Goal: Contribute content: Contribute content

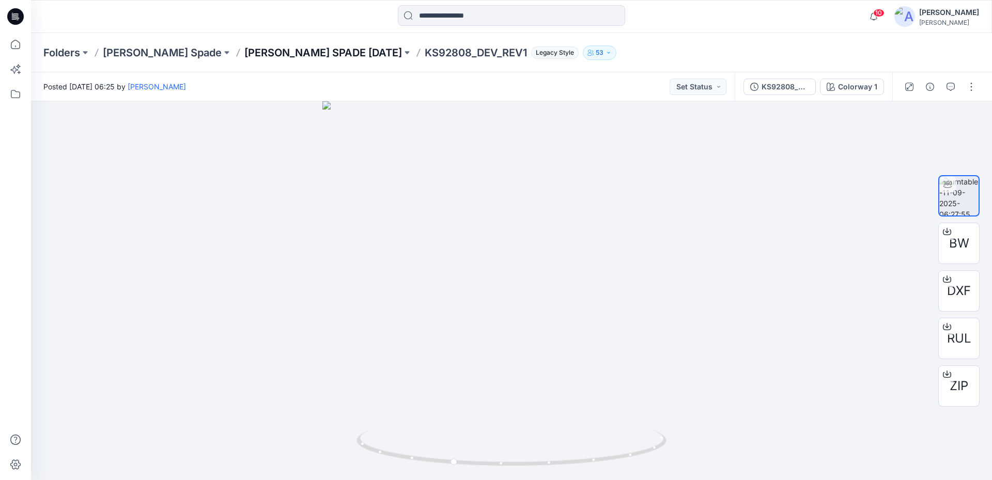
click at [244, 53] on p "KATE SPADE FEB 26" at bounding box center [323, 52] width 158 height 14
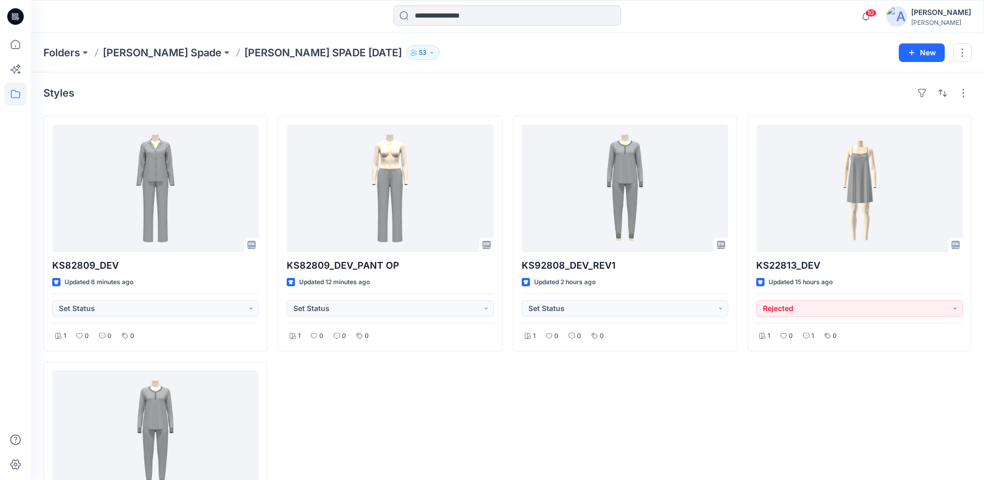
click at [21, 21] on icon at bounding box center [15, 16] width 17 height 17
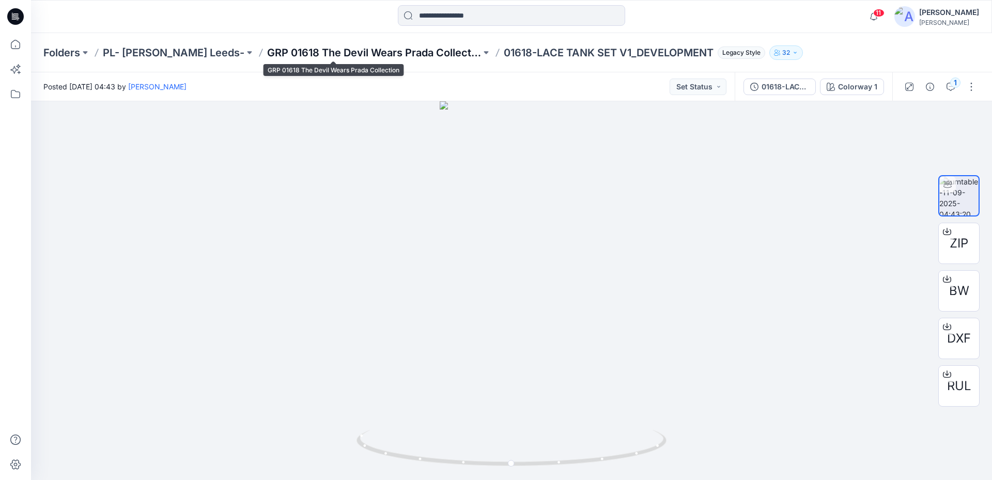
click at [311, 51] on p "GRP 01618 The Devil Wears Prada Collection" at bounding box center [374, 52] width 214 height 14
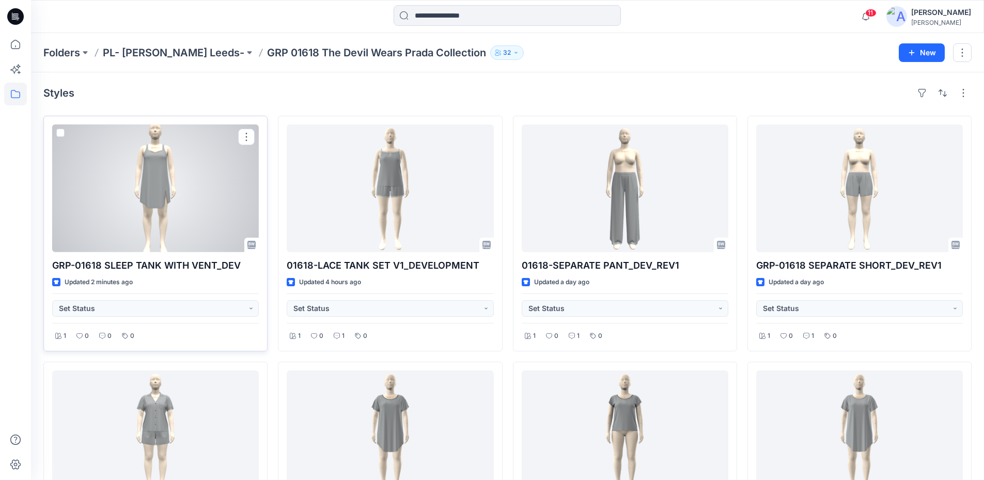
click at [197, 191] on div at bounding box center [155, 188] width 207 height 128
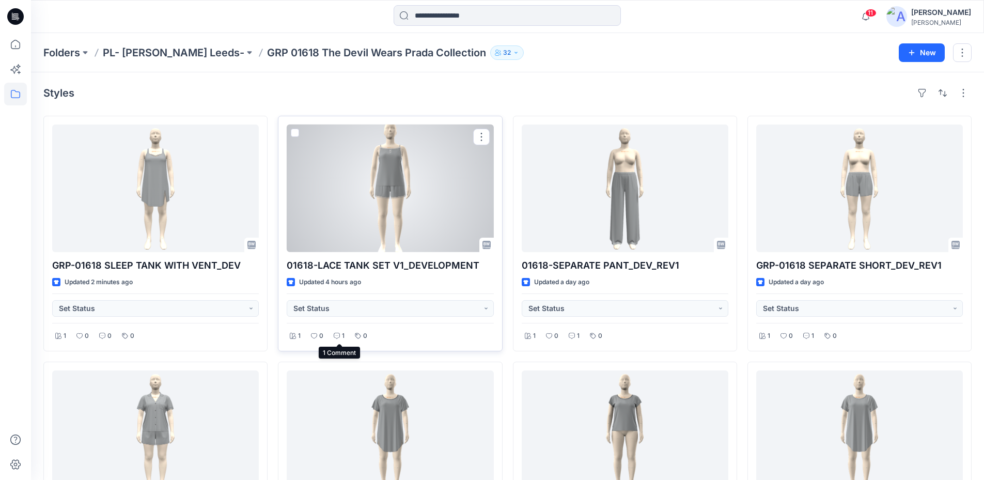
click at [336, 335] on icon at bounding box center [337, 336] width 6 height 6
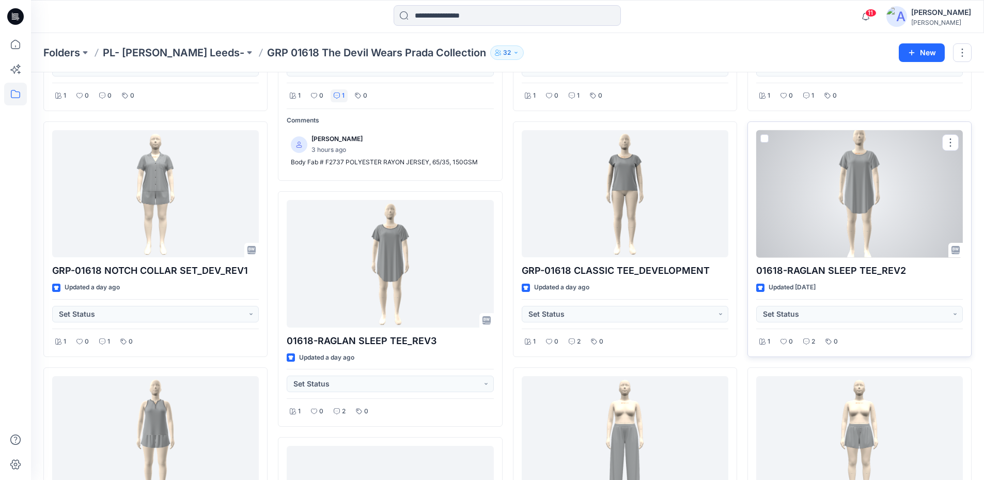
scroll to position [258, 0]
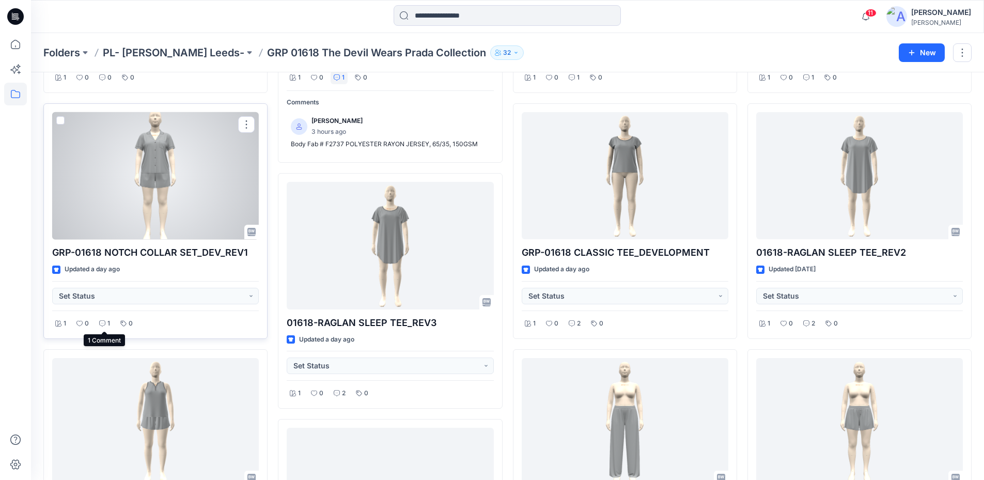
click at [104, 323] on icon at bounding box center [102, 323] width 6 height 6
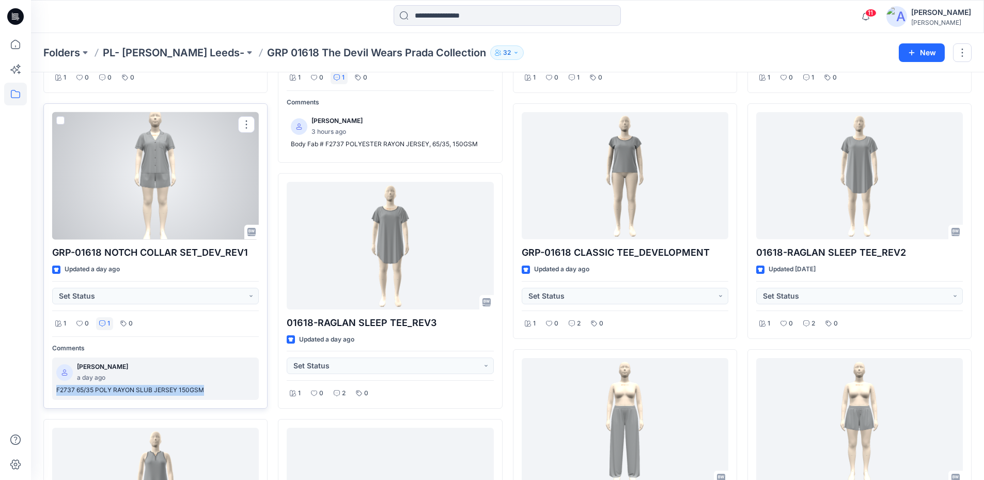
drag, startPoint x: 50, startPoint y: 391, endPoint x: 208, endPoint y: 391, distance: 157.5
click at [208, 391] on div "GRP-01618 NOTCH COLLAR SET_DEV_REV1 Updated a day ago Set Status 1 0 1 0 Commen…" at bounding box center [155, 255] width 224 height 305
copy p "F2737 65/35 POLY RAYON SLUB JERSEY 150GSM"
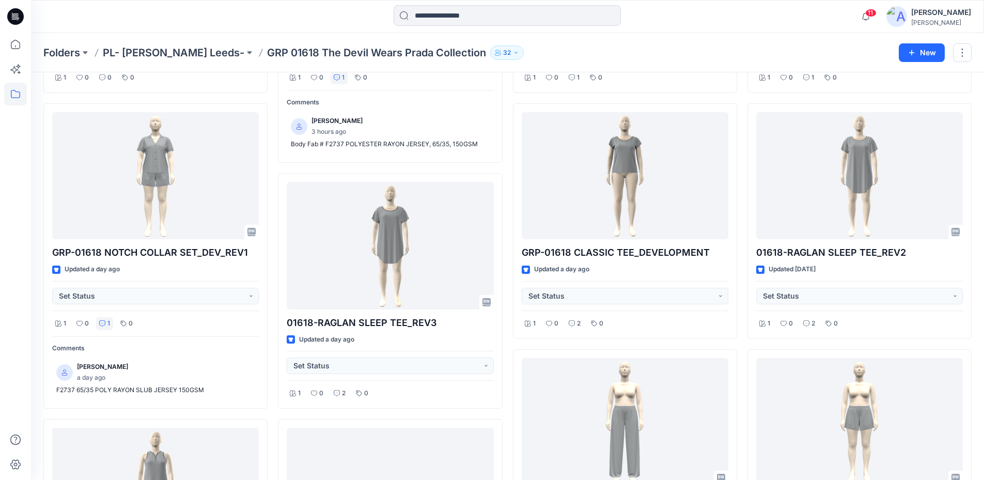
click at [20, 241] on div at bounding box center [15, 256] width 23 height 447
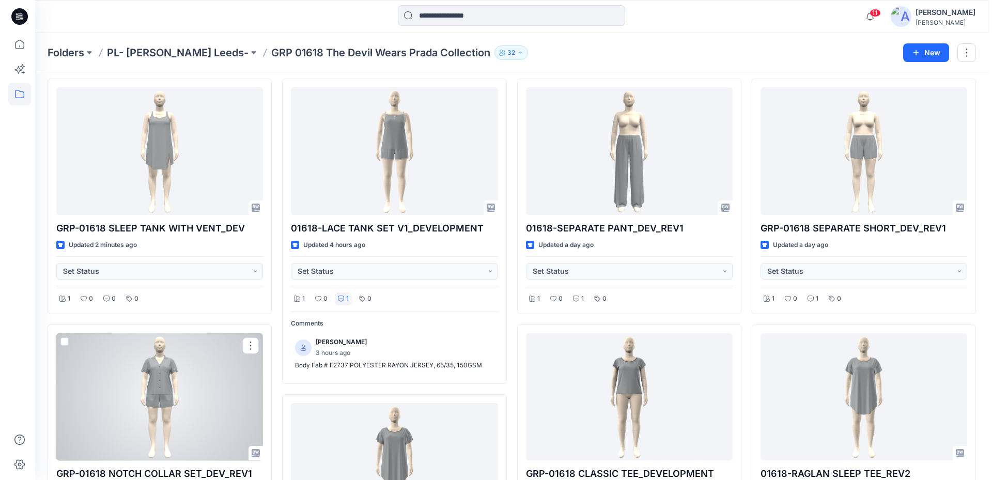
scroll to position [0, 0]
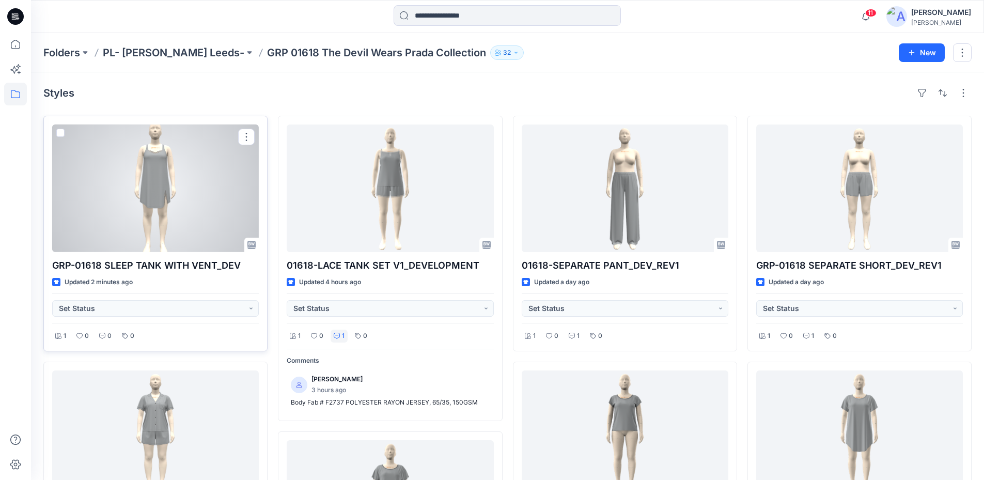
click at [142, 181] on div at bounding box center [155, 188] width 207 height 128
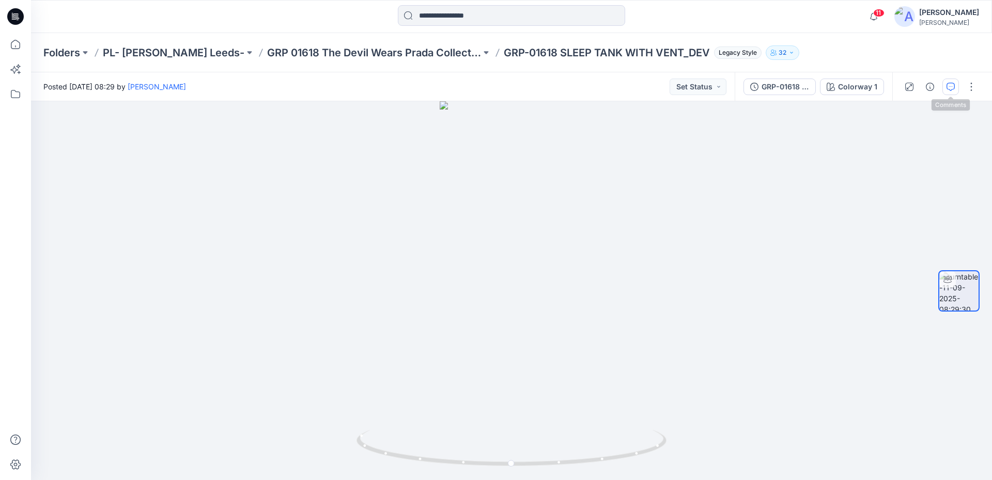
click at [957, 84] on button "button" at bounding box center [950, 86] width 17 height 17
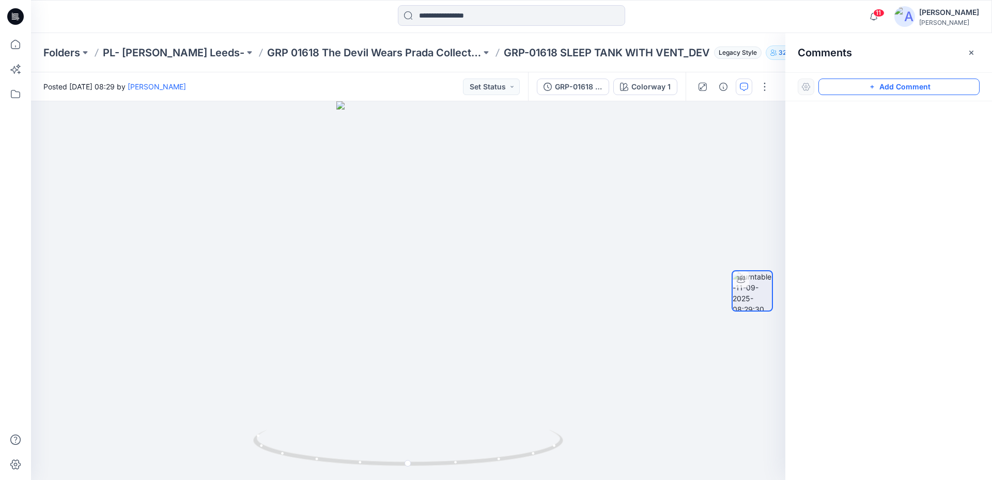
click at [875, 92] on button "Add Comment" at bounding box center [898, 86] width 161 height 17
click at [433, 261] on div "1" at bounding box center [408, 290] width 754 height 379
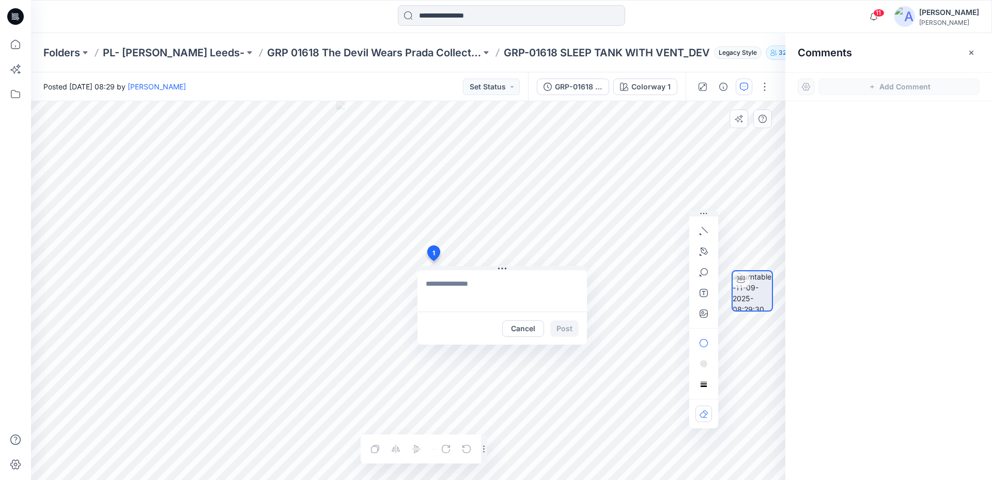
type textarea "**********"
click at [559, 333] on button "Post" at bounding box center [564, 328] width 28 height 17
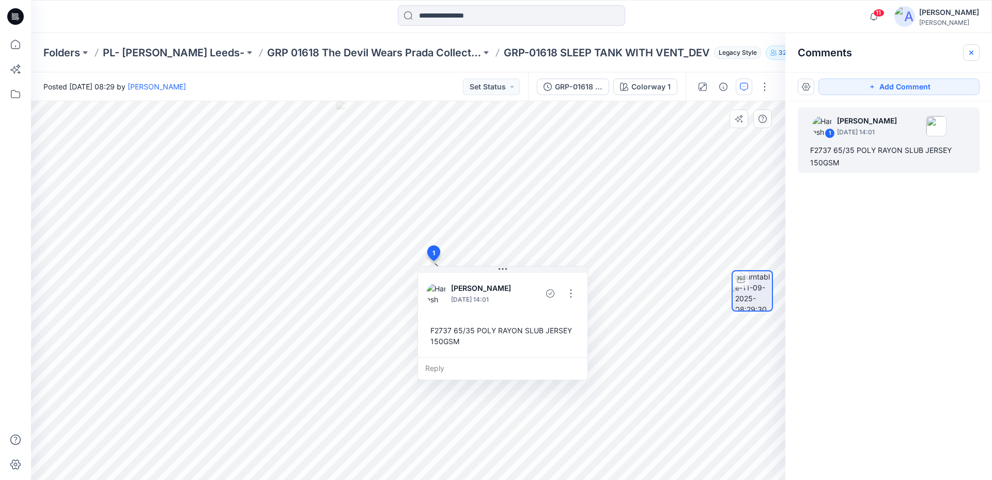
click at [975, 56] on button "button" at bounding box center [971, 52] width 17 height 17
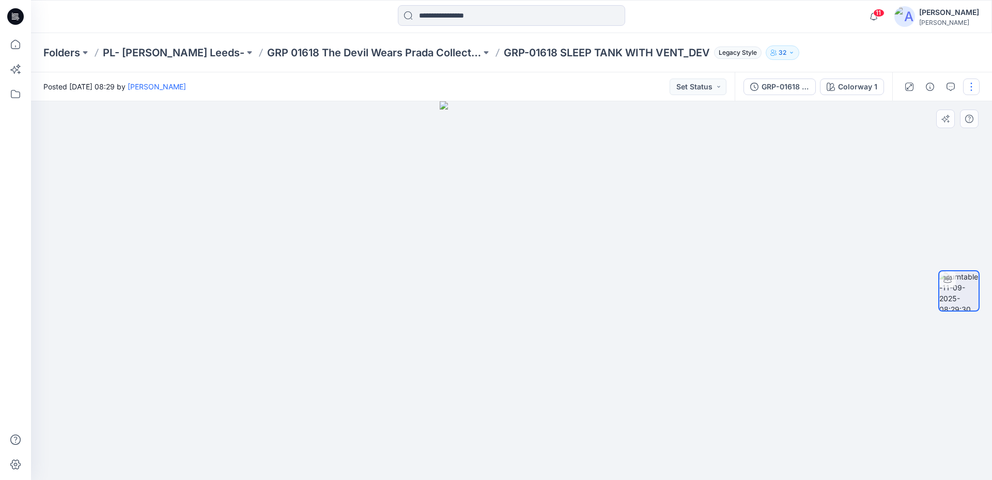
click at [968, 86] on button "button" at bounding box center [971, 86] width 17 height 17
click at [935, 108] on button "Edit" at bounding box center [927, 110] width 95 height 19
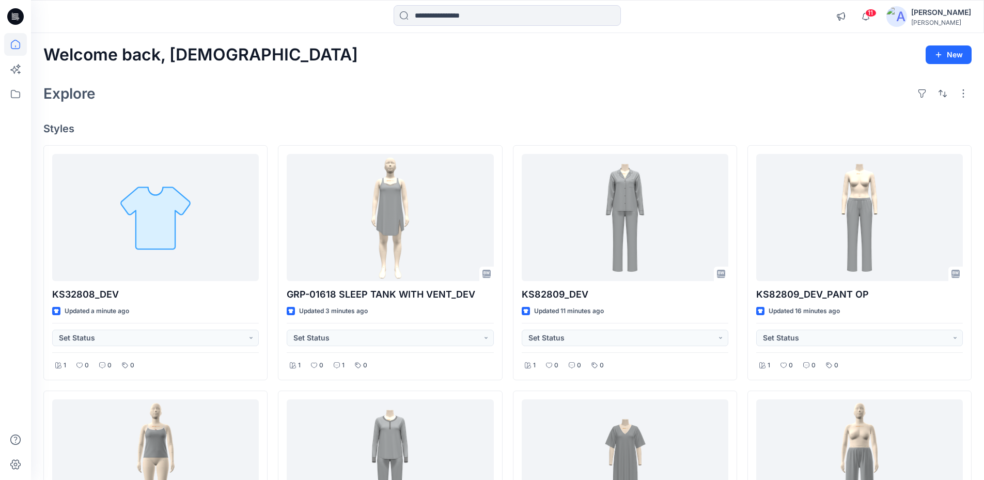
drag, startPoint x: 811, startPoint y: 70, endPoint x: 793, endPoint y: 72, distance: 18.1
click at [812, 70] on div "Welcome back, Haresh New Explore Styles KS32808_DEV Updated a minute ago Set St…" at bounding box center [507, 477] width 953 height 888
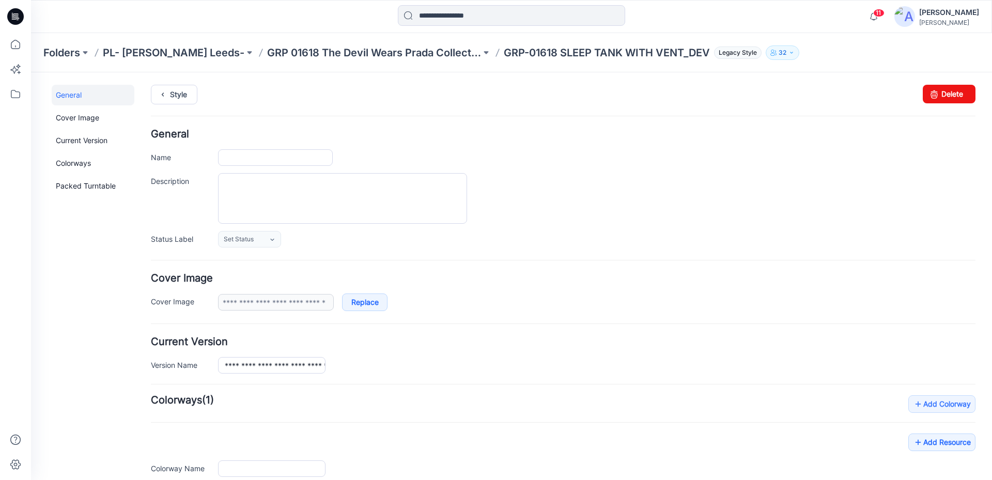
type input "**********"
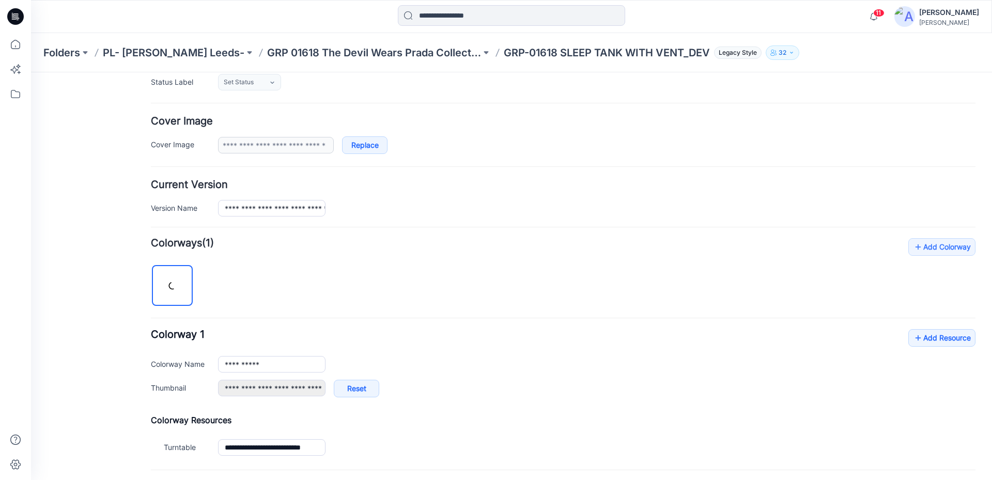
scroll to position [207, 0]
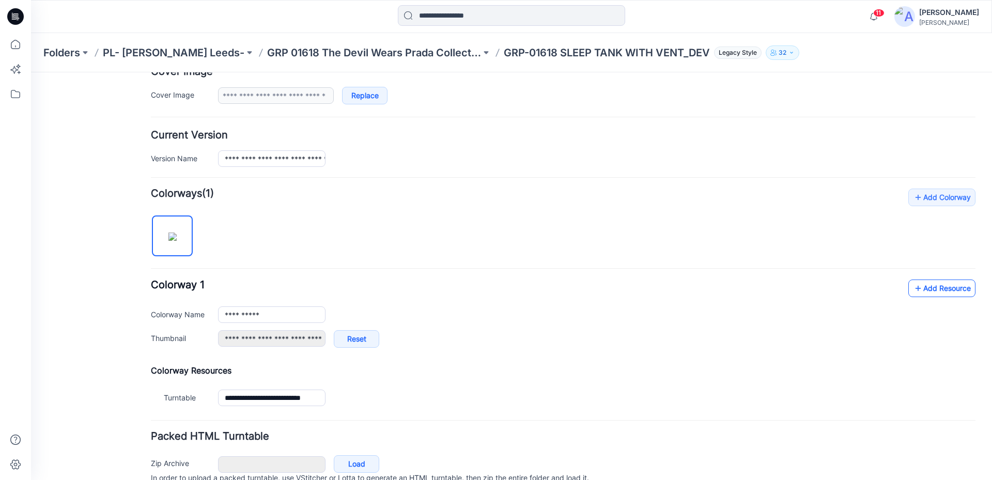
click at [927, 292] on link "Add Resource" at bounding box center [941, 288] width 67 height 18
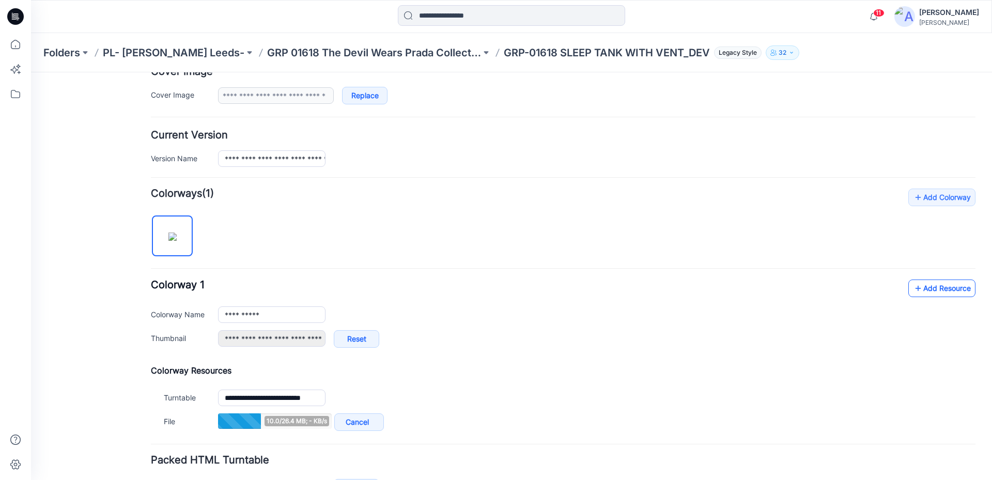
click at [932, 292] on link "Add Resource" at bounding box center [941, 288] width 67 height 18
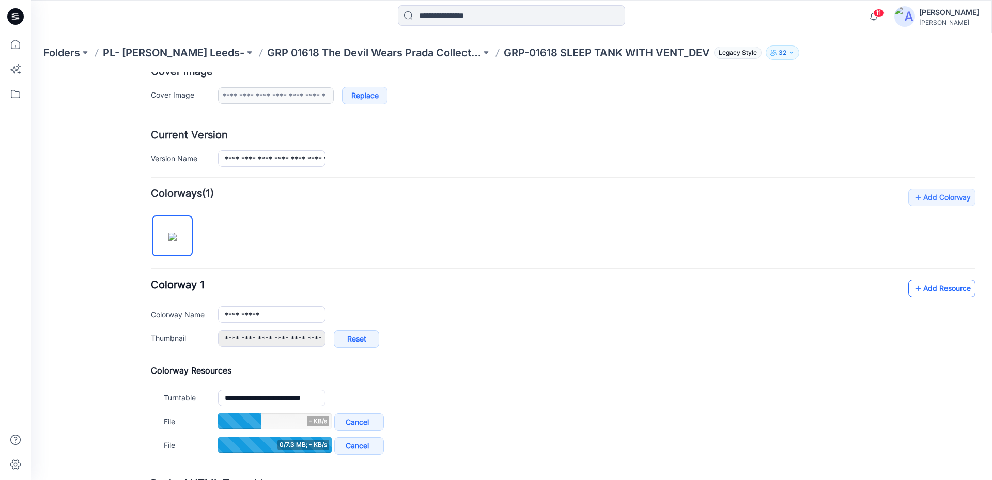
click at [924, 285] on link "Add Resource" at bounding box center [941, 288] width 67 height 18
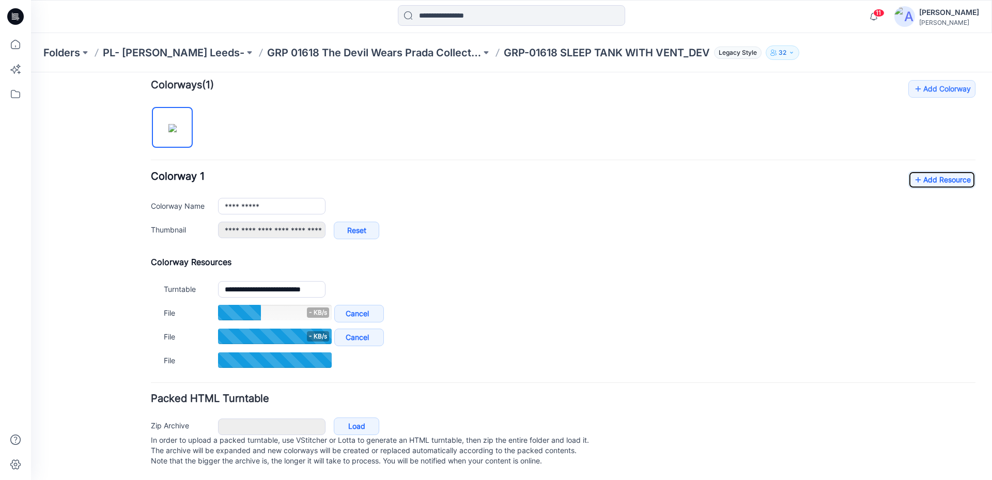
scroll to position [325, 0]
click at [948, 171] on link "Add Resource" at bounding box center [941, 180] width 67 height 18
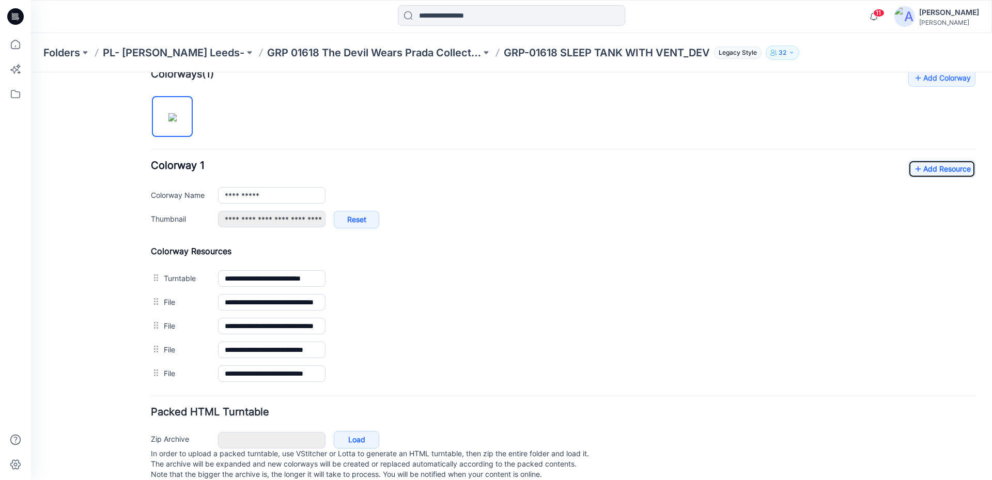
scroll to position [0, 0]
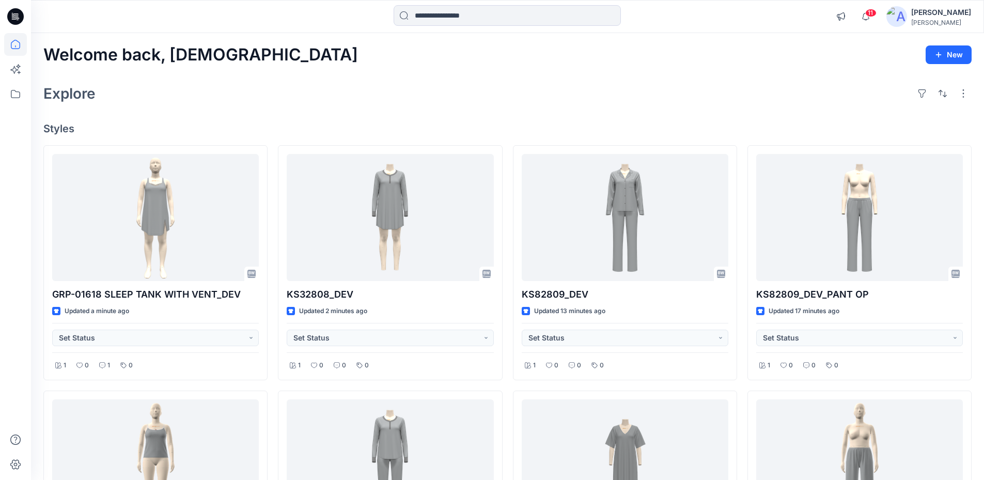
click at [520, 81] on div "Explore" at bounding box center [507, 93] width 928 height 25
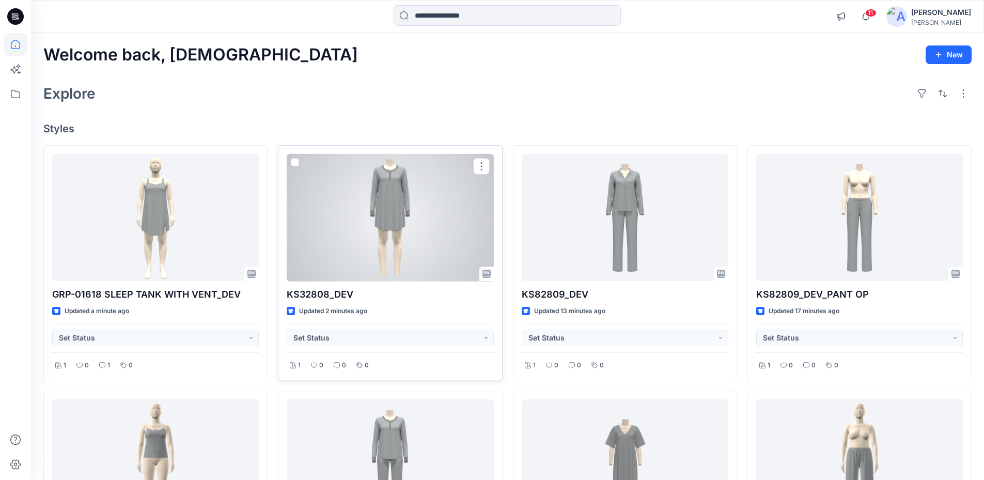
click at [422, 184] on div at bounding box center [390, 218] width 207 height 128
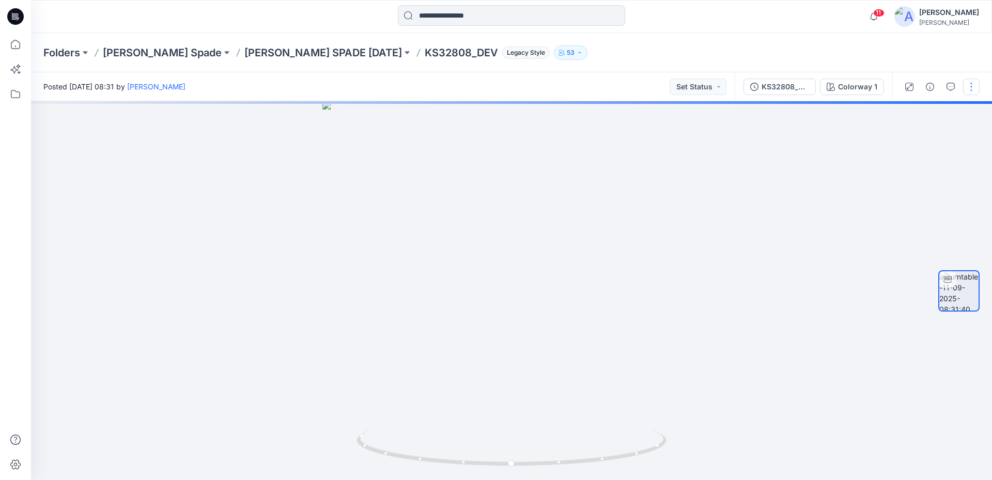
click at [967, 88] on button "button" at bounding box center [971, 86] width 17 height 17
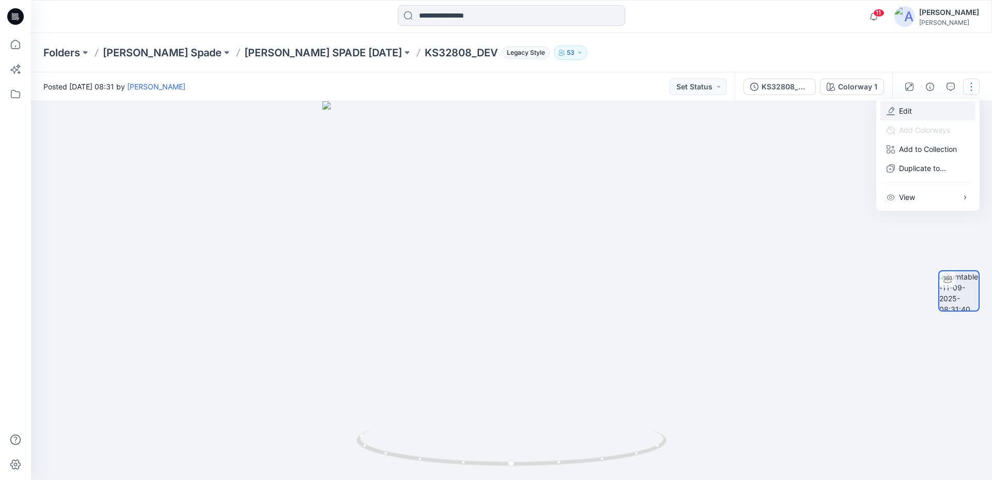
click at [897, 113] on button "Edit" at bounding box center [927, 110] width 95 height 19
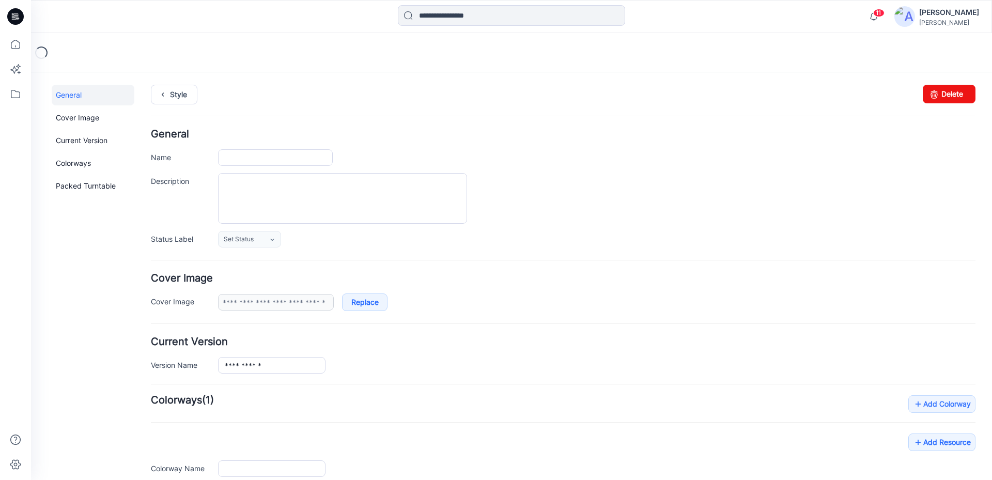
type input "**********"
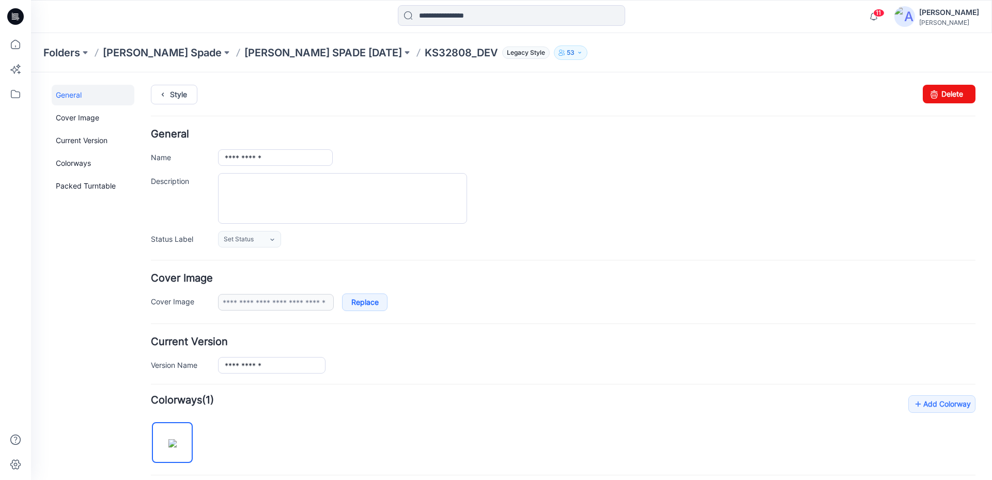
scroll to position [255, 0]
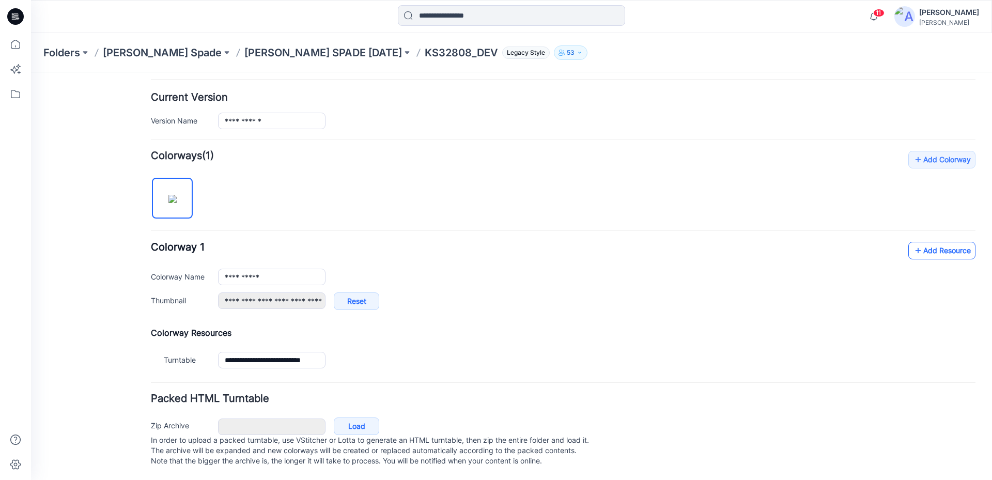
click at [931, 242] on link "Add Resource" at bounding box center [941, 251] width 67 height 18
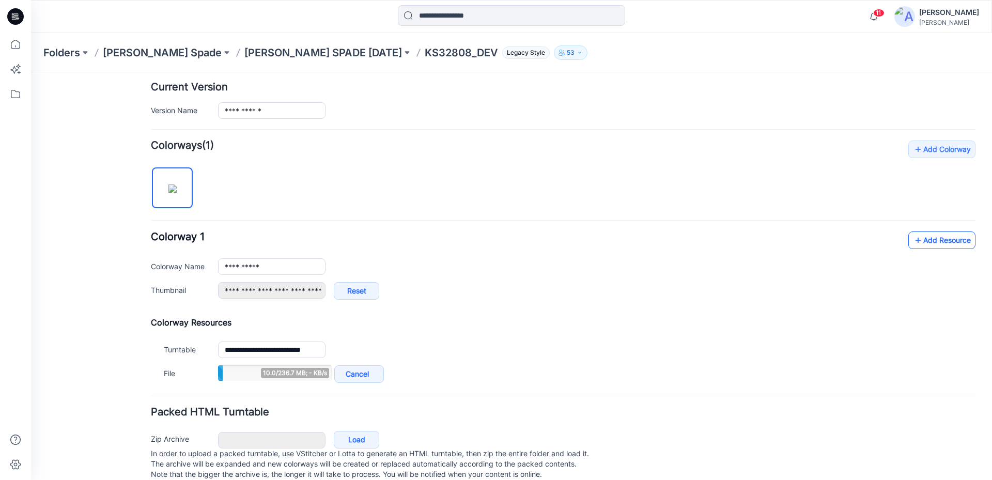
click at [949, 243] on link "Add Resource" at bounding box center [941, 240] width 67 height 18
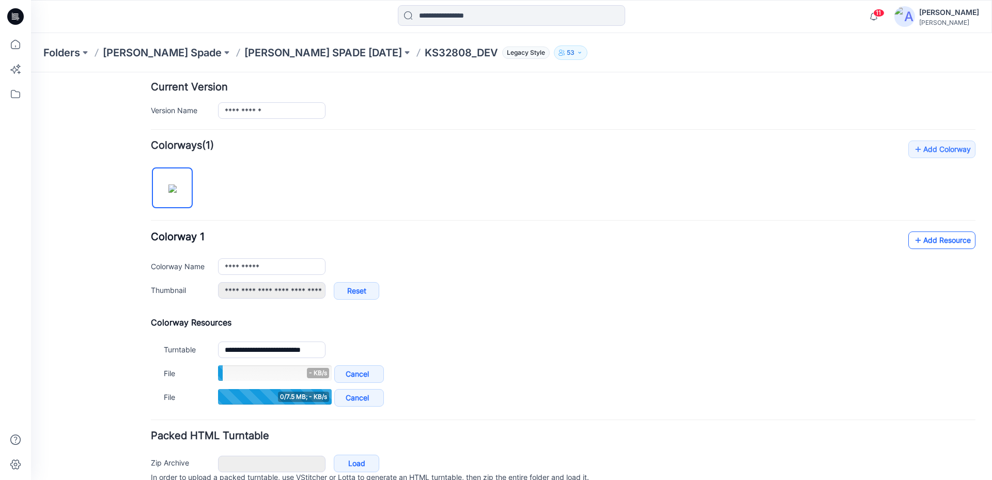
click at [923, 242] on link "Add Resource" at bounding box center [941, 240] width 67 height 18
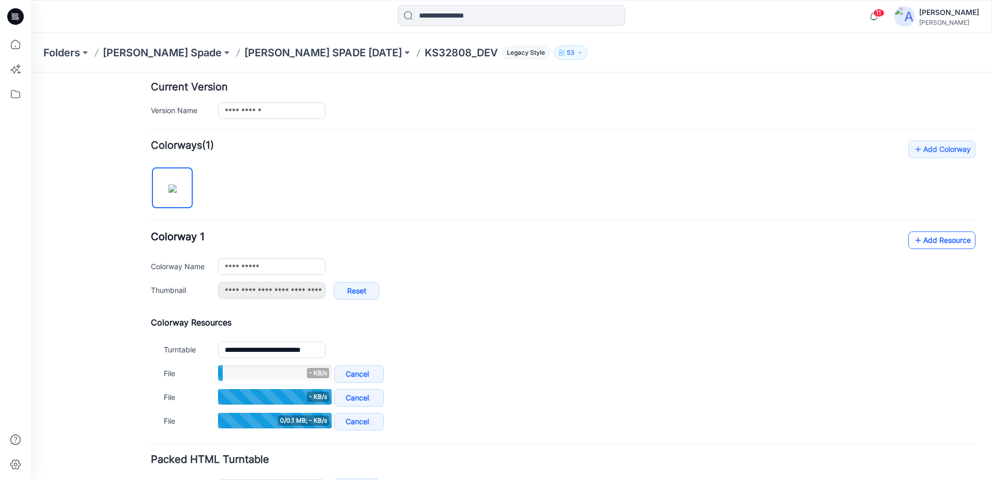
click at [925, 233] on link "Add Resource" at bounding box center [941, 240] width 67 height 18
click at [920, 240] on link "Add Resource" at bounding box center [941, 240] width 67 height 18
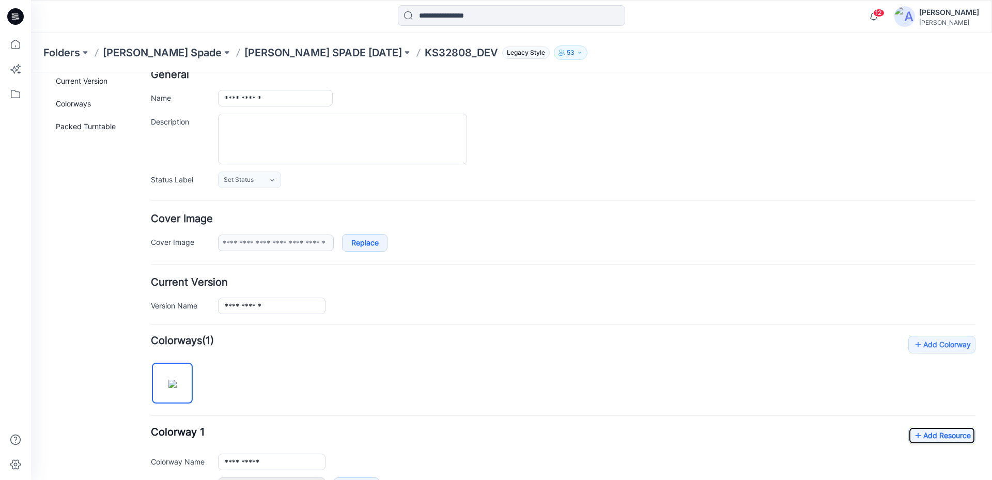
scroll to position [0, 0]
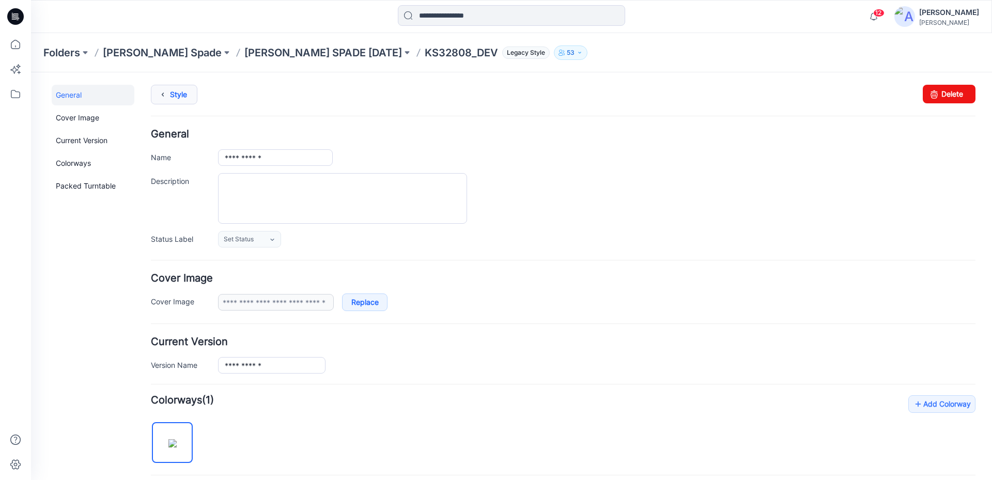
click at [172, 94] on link "Style" at bounding box center [174, 95] width 46 height 20
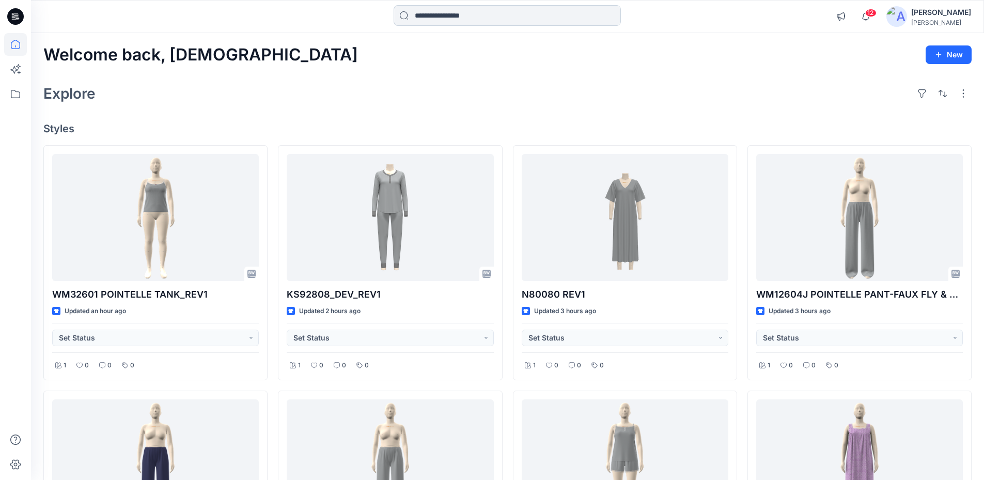
click at [455, 11] on input at bounding box center [507, 15] width 227 height 21
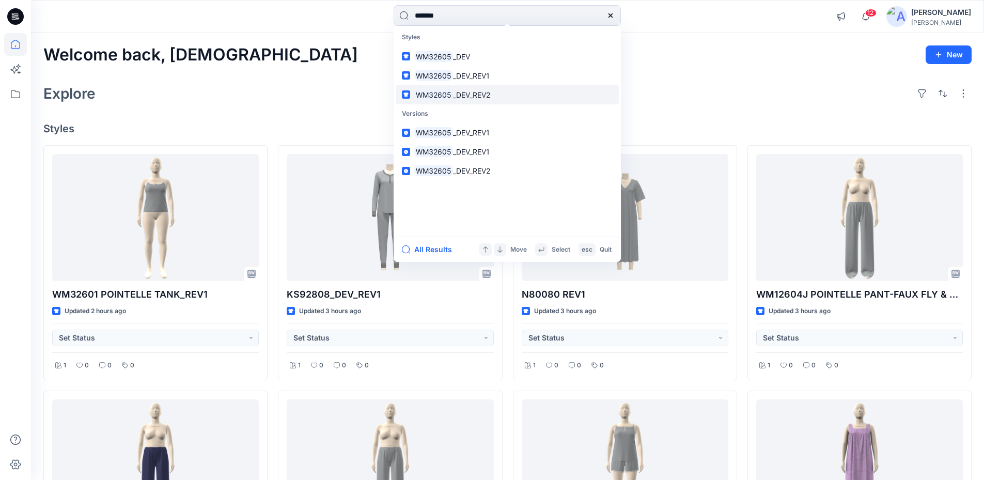
type input "*******"
click at [451, 95] on mark "WM32605" at bounding box center [433, 95] width 39 height 12
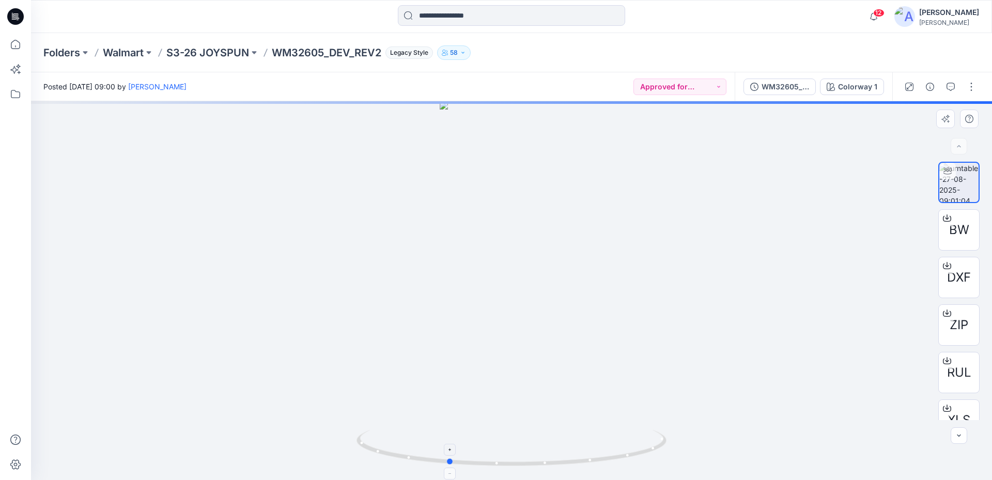
drag, startPoint x: 627, startPoint y: 457, endPoint x: 564, endPoint y: 459, distance: 63.6
click at [564, 459] on icon at bounding box center [512, 449] width 312 height 39
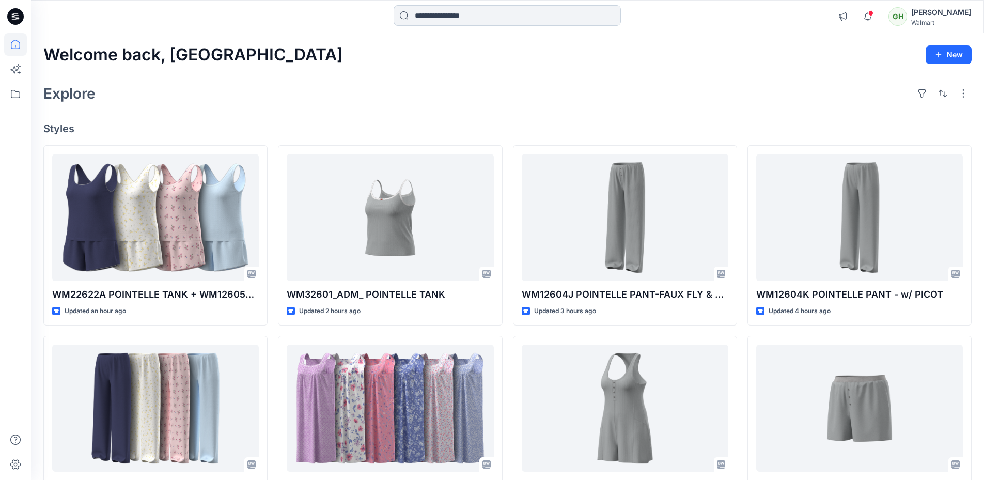
click at [458, 14] on input at bounding box center [507, 15] width 227 height 21
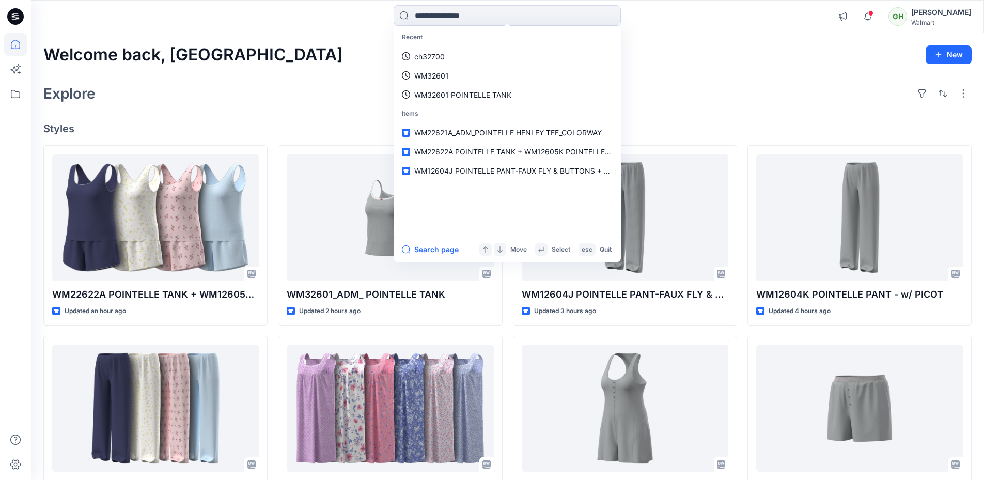
click at [336, 76] on div "Welcome back, Gayan New Explore Styles WM22622A POINTELLE TANK + WM12605K POINT…" at bounding box center [507, 394] width 953 height 723
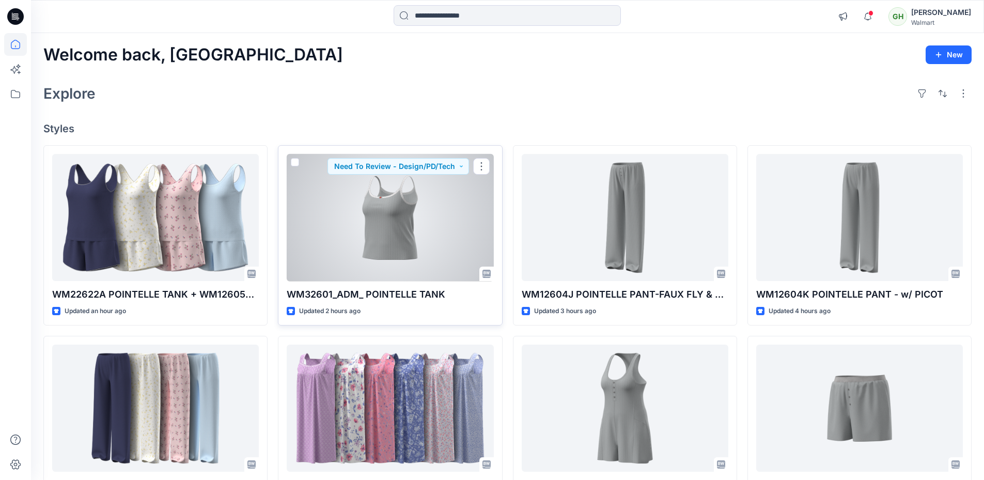
click at [380, 221] on div at bounding box center [390, 218] width 207 height 128
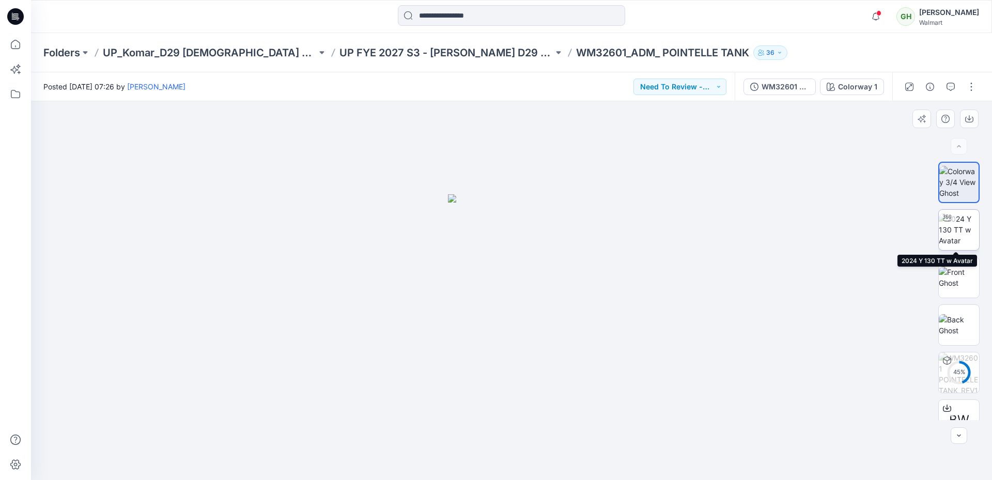
click at [973, 223] on img at bounding box center [958, 229] width 40 height 33
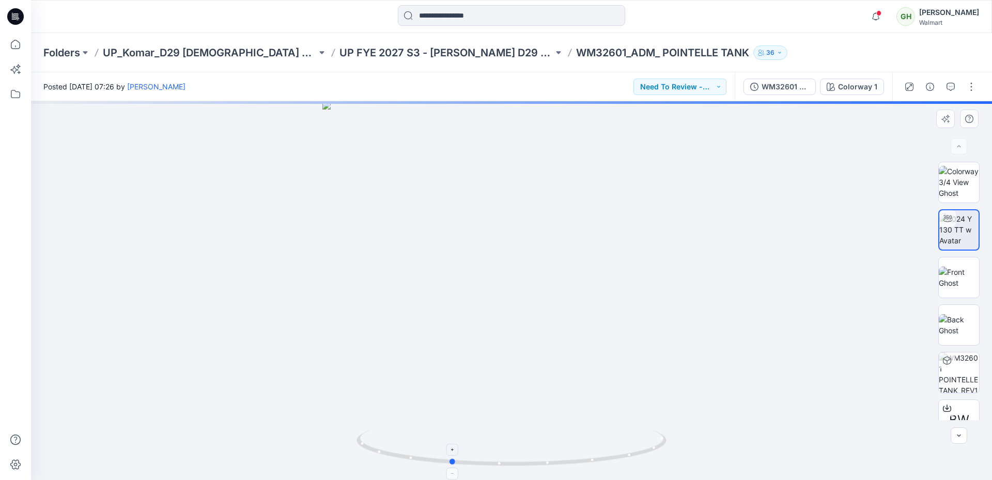
drag, startPoint x: 622, startPoint y: 457, endPoint x: 561, endPoint y: 460, distance: 61.0
click at [561, 460] on icon at bounding box center [512, 449] width 312 height 39
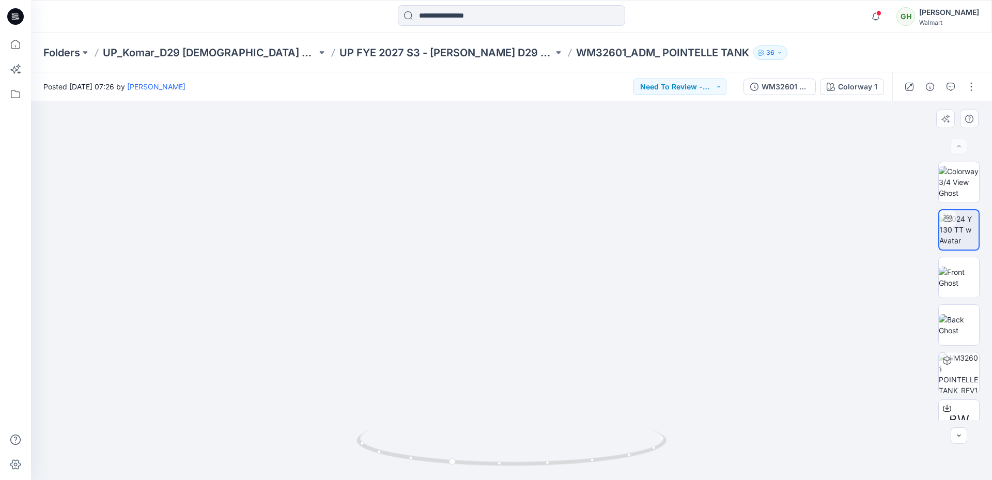
drag, startPoint x: 525, startPoint y: 394, endPoint x: 525, endPoint y: 275, distance: 119.3
click at [952, 86] on icon "button" at bounding box center [950, 87] width 8 height 8
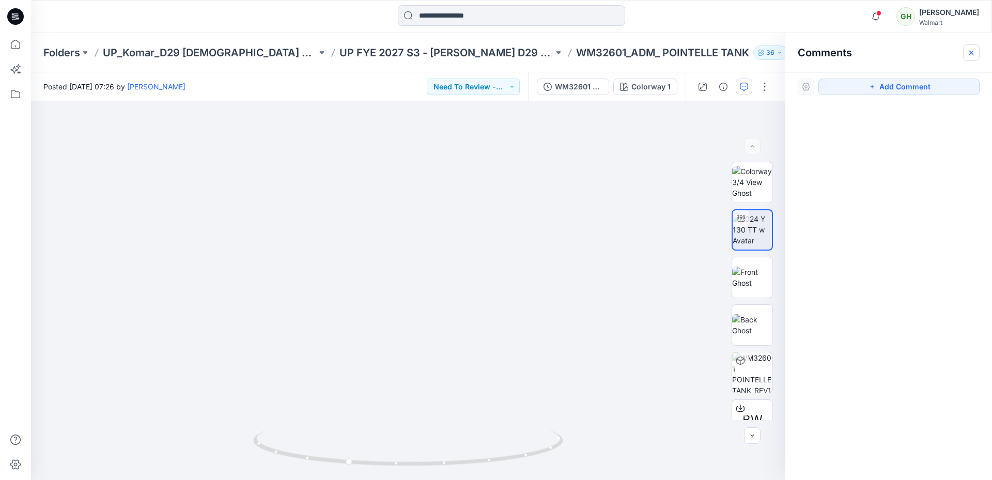
click at [975, 50] on button "button" at bounding box center [971, 52] width 17 height 17
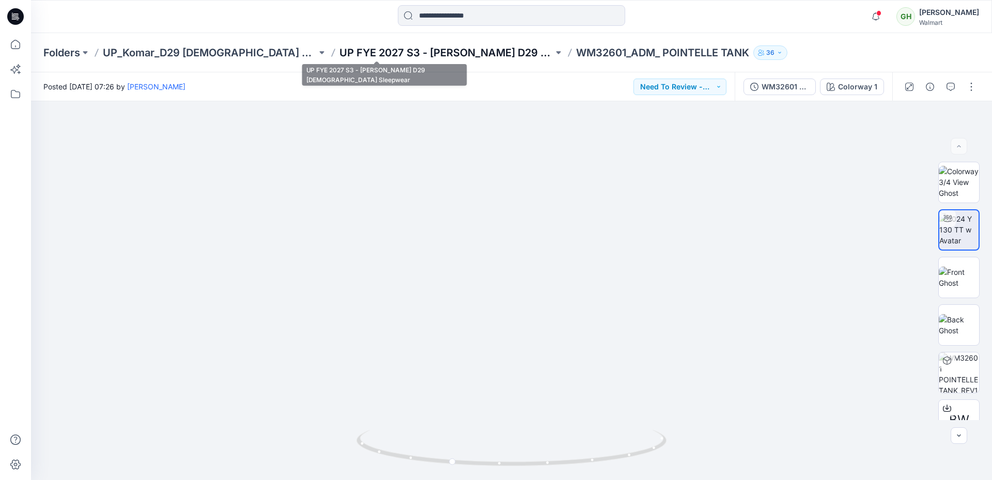
click at [350, 53] on p "UP FYE 2027 S3 - Komar D29 Ladies Sleepwear" at bounding box center [446, 52] width 214 height 14
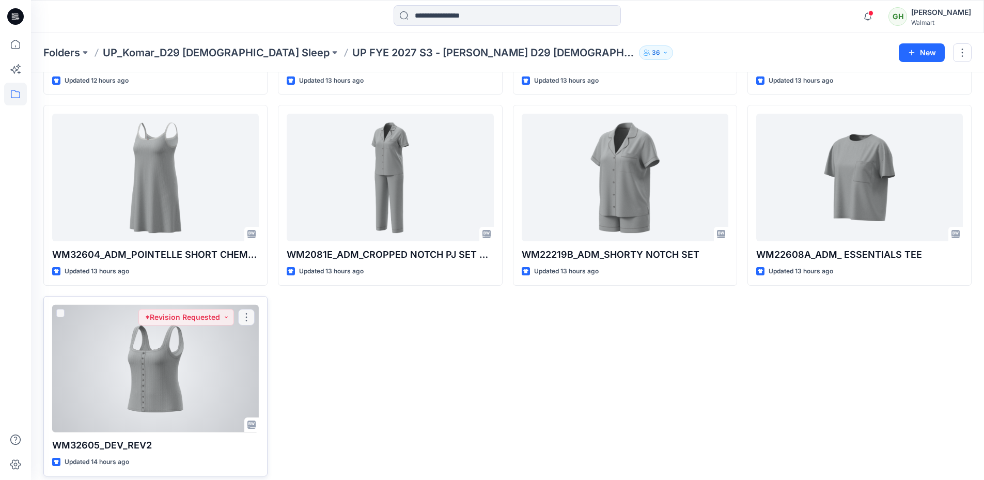
scroll to position [401, 0]
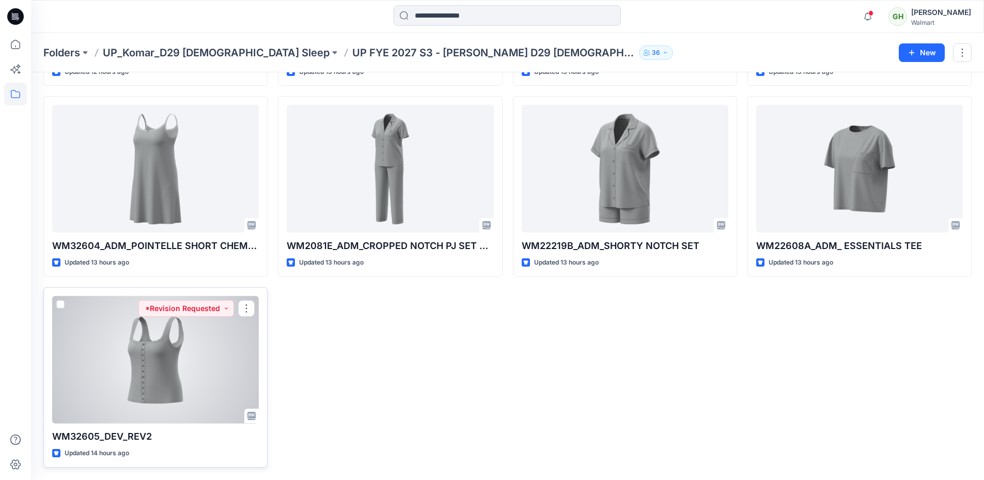
click at [168, 354] on div at bounding box center [155, 360] width 207 height 128
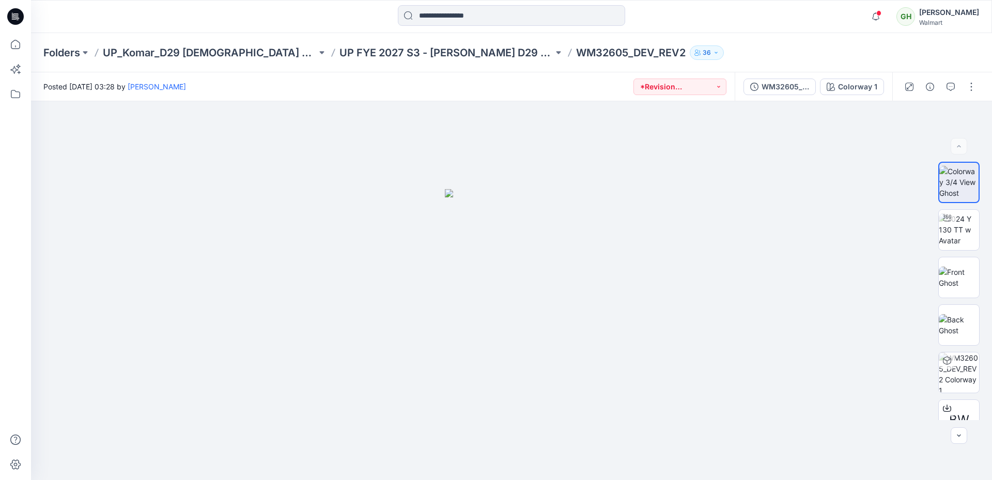
click at [934, 51] on div "Folders UP_Komar_D29 Ladies Sleep UP FYE 2027 S3 - Komar D29 Ladies Sleepwear W…" at bounding box center [511, 52] width 961 height 39
click at [968, 84] on button "button" at bounding box center [971, 86] width 17 height 17
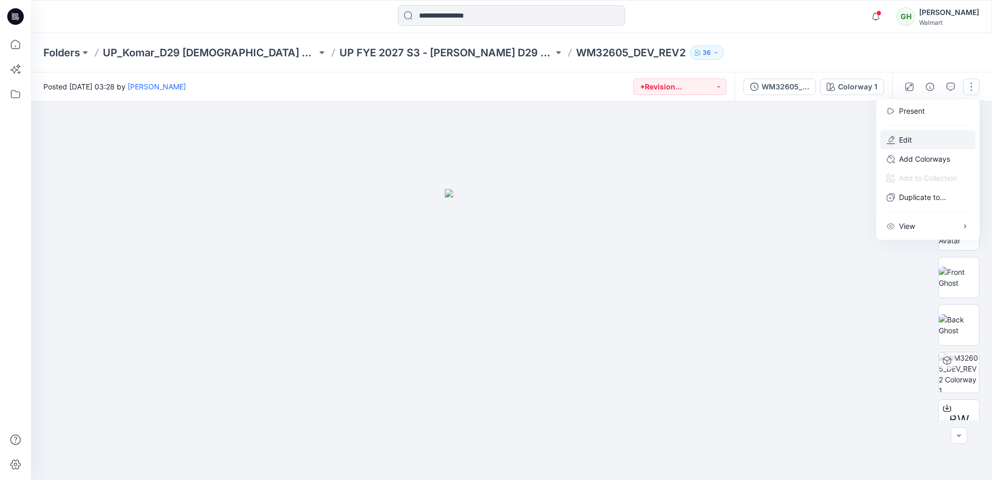
click at [924, 136] on button "Edit" at bounding box center [927, 139] width 95 height 19
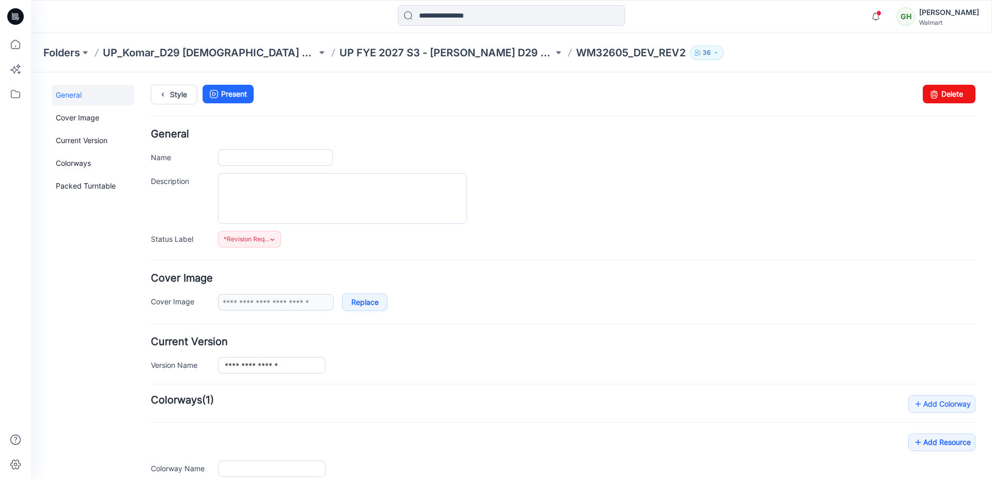
type input "**********"
drag, startPoint x: 226, startPoint y: 162, endPoint x: 162, endPoint y: 160, distance: 63.5
click at [162, 160] on div "**********" at bounding box center [563, 157] width 824 height 17
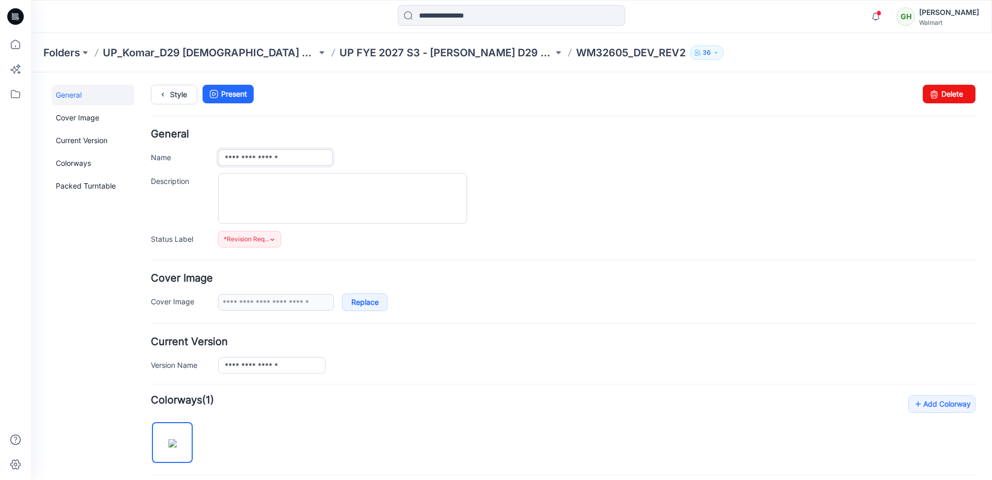
paste input "**********"
type input "**********"
click at [316, 103] on ul "Style Present" at bounding box center [563, 94] width 824 height 19
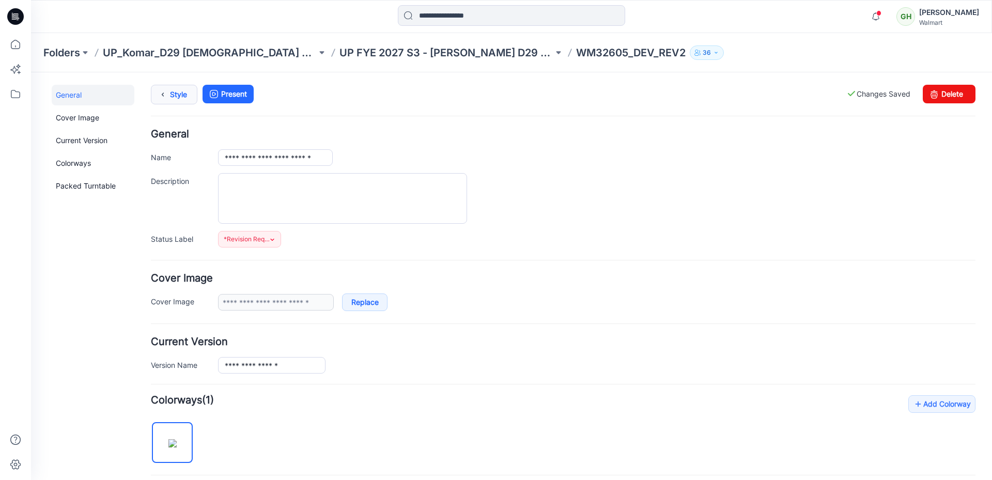
click at [178, 91] on link "Style" at bounding box center [174, 95] width 46 height 20
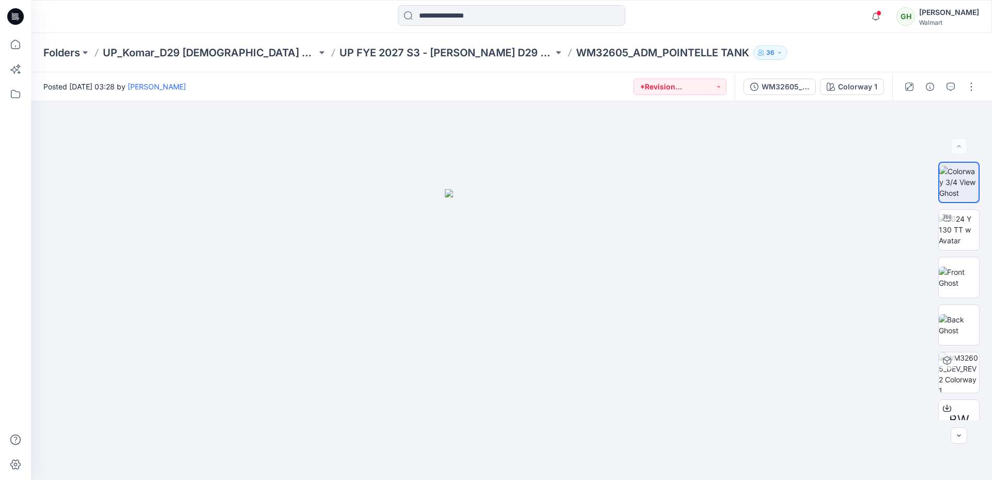
click at [13, 15] on icon at bounding box center [15, 16] width 17 height 17
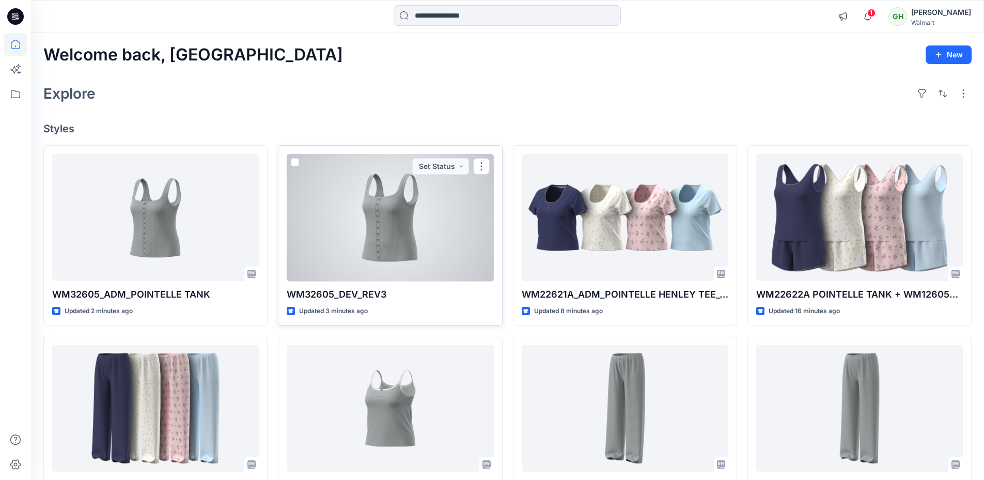
click at [342, 239] on div at bounding box center [390, 218] width 207 height 128
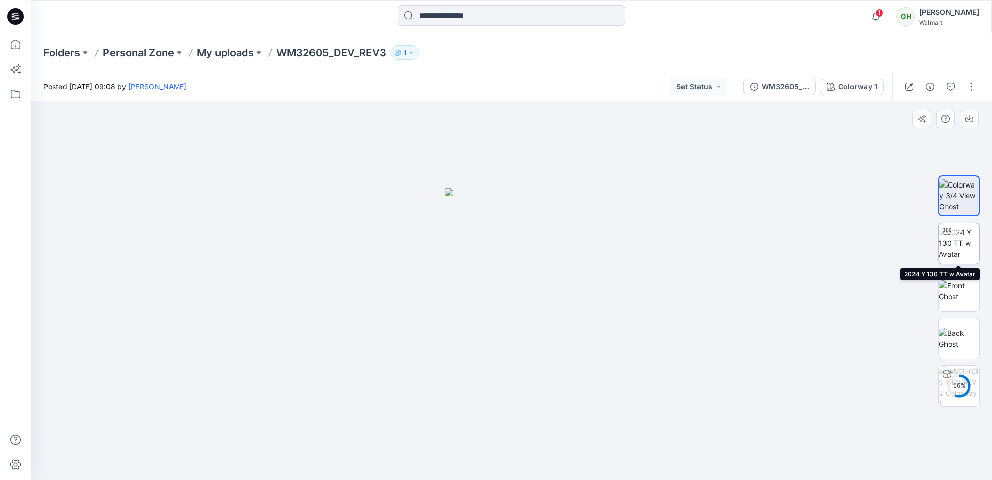
click at [963, 244] on img at bounding box center [958, 243] width 40 height 33
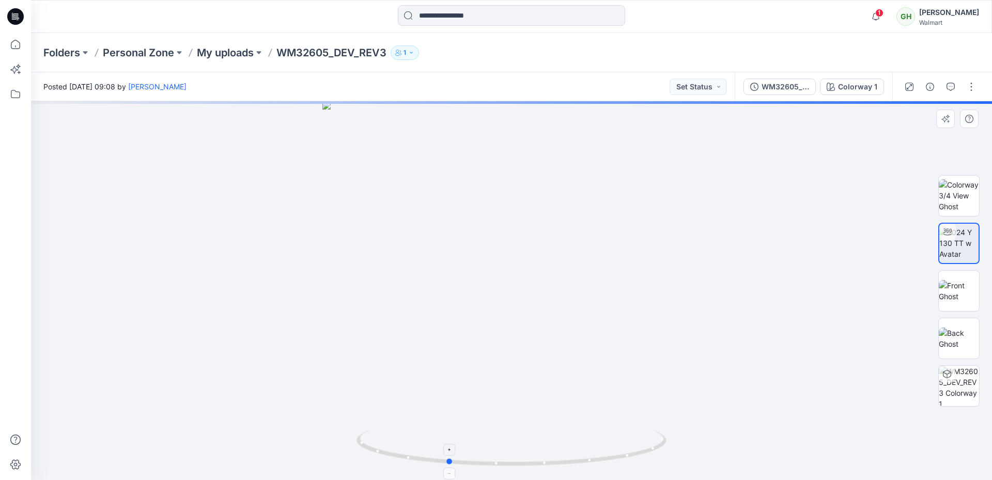
drag, startPoint x: 557, startPoint y: 468, endPoint x: 493, endPoint y: 461, distance: 64.9
click at [493, 461] on icon at bounding box center [512, 449] width 312 height 39
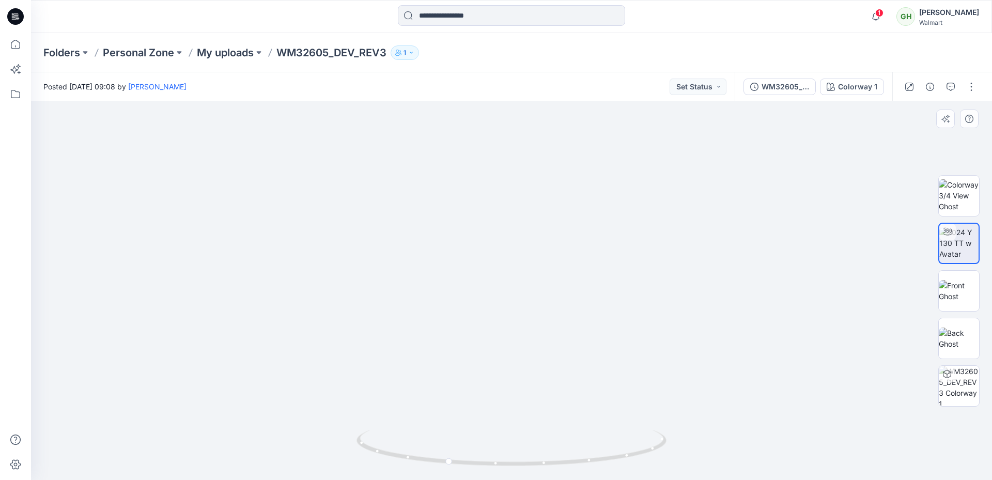
drag, startPoint x: 517, startPoint y: 374, endPoint x: 526, endPoint y: 222, distance: 153.1
drag, startPoint x: 497, startPoint y: 123, endPoint x: 498, endPoint y: 226, distance: 102.8
drag, startPoint x: 512, startPoint y: 230, endPoint x: 512, endPoint y: 128, distance: 101.7
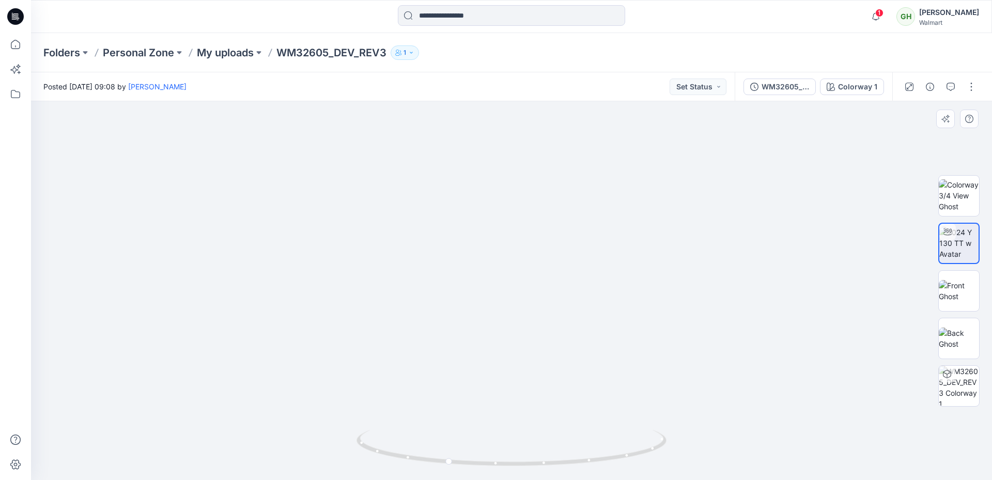
drag, startPoint x: 625, startPoint y: 459, endPoint x: 690, endPoint y: 437, distance: 68.6
click at [690, 437] on div at bounding box center [511, 290] width 961 height 379
drag, startPoint x: 517, startPoint y: 204, endPoint x: 508, endPoint y: 311, distance: 107.3
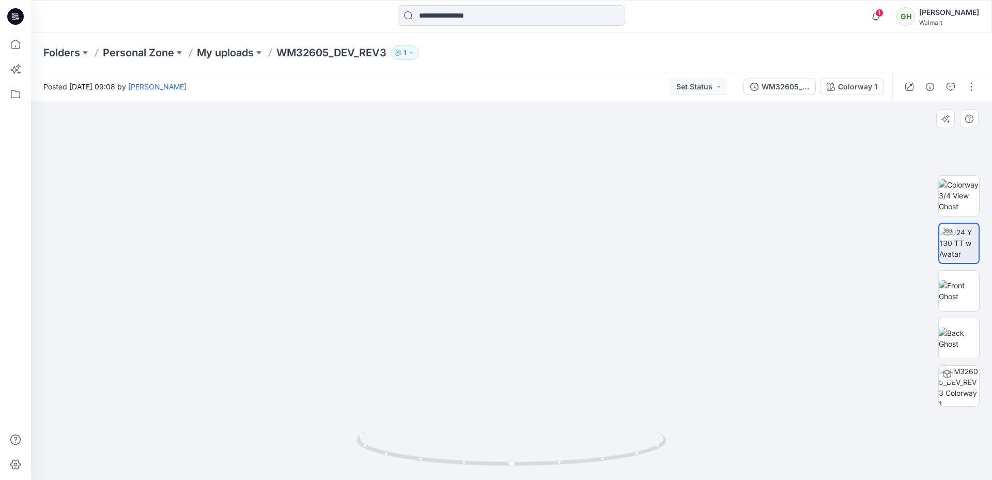
click at [508, 311] on img at bounding box center [504, 102] width 1088 height 754
drag, startPoint x: 509, startPoint y: 224, endPoint x: 490, endPoint y: 246, distance: 29.0
drag, startPoint x: 499, startPoint y: 221, endPoint x: 505, endPoint y: 178, distance: 43.2
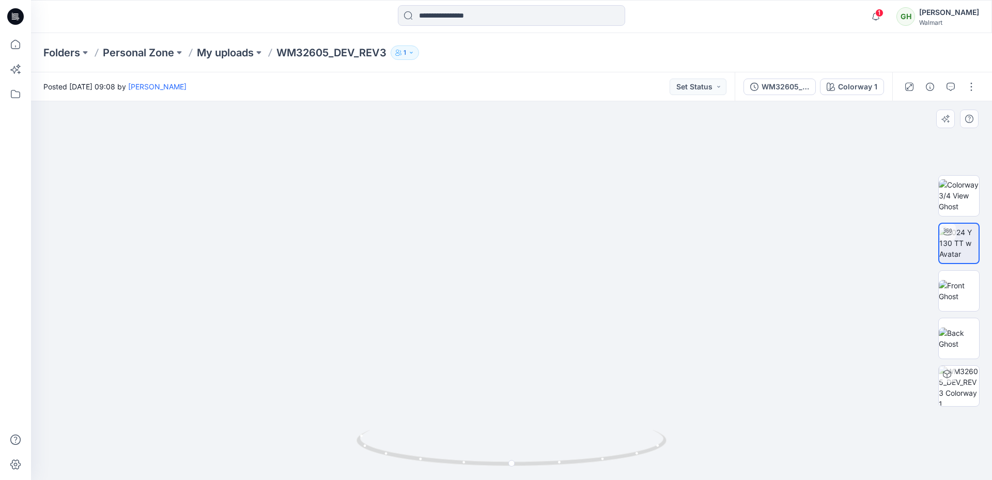
drag, startPoint x: 615, startPoint y: 461, endPoint x: 559, endPoint y: 465, distance: 55.4
click at [559, 465] on icon at bounding box center [512, 449] width 312 height 39
drag, startPoint x: 516, startPoint y: 369, endPoint x: 519, endPoint y: 300, distance: 69.2
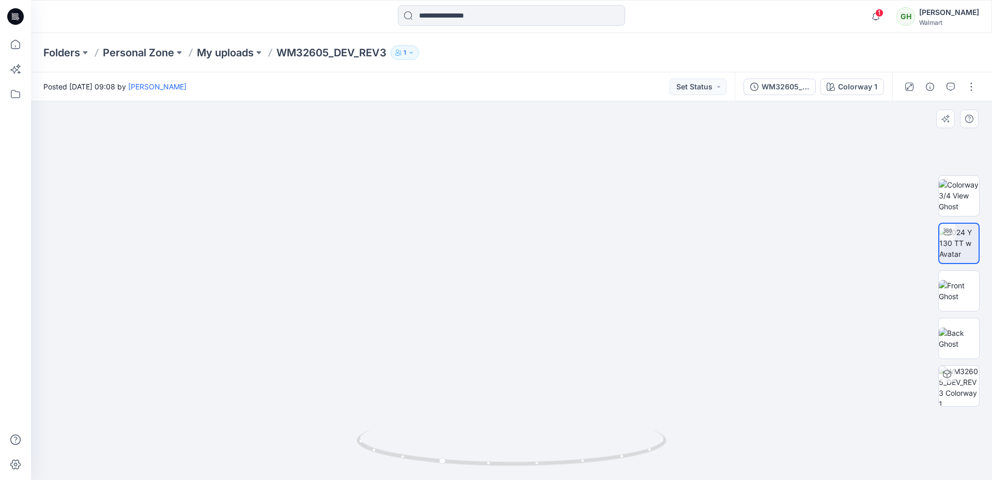
click at [17, 18] on icon at bounding box center [15, 16] width 17 height 17
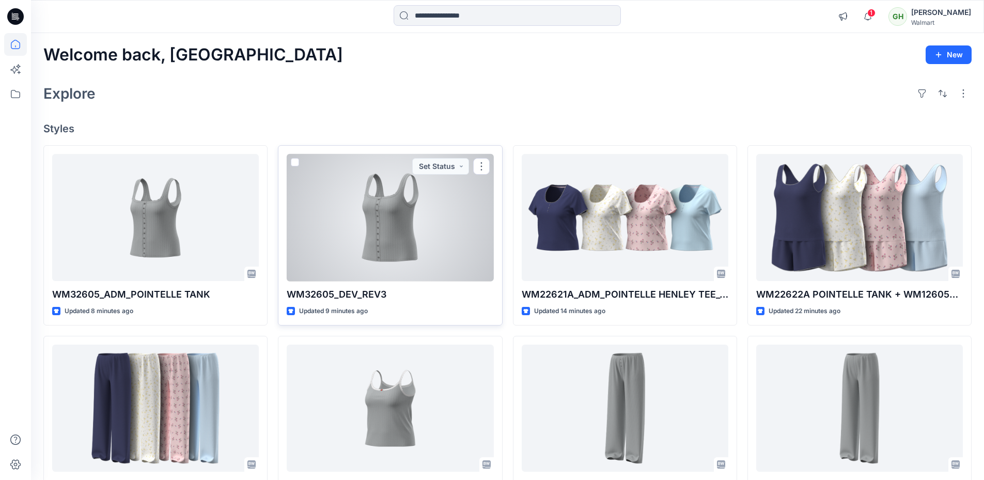
click at [382, 198] on div at bounding box center [390, 218] width 207 height 128
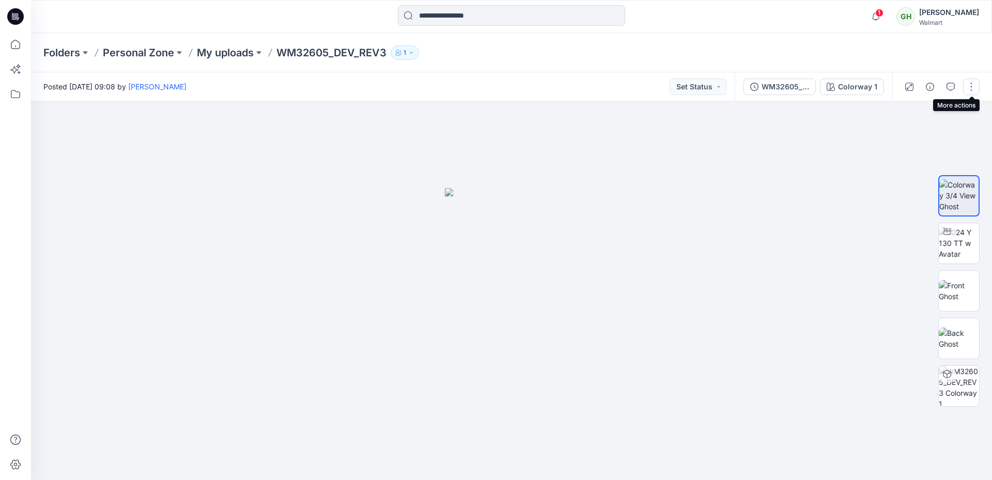
click at [966, 86] on button "button" at bounding box center [971, 86] width 17 height 17
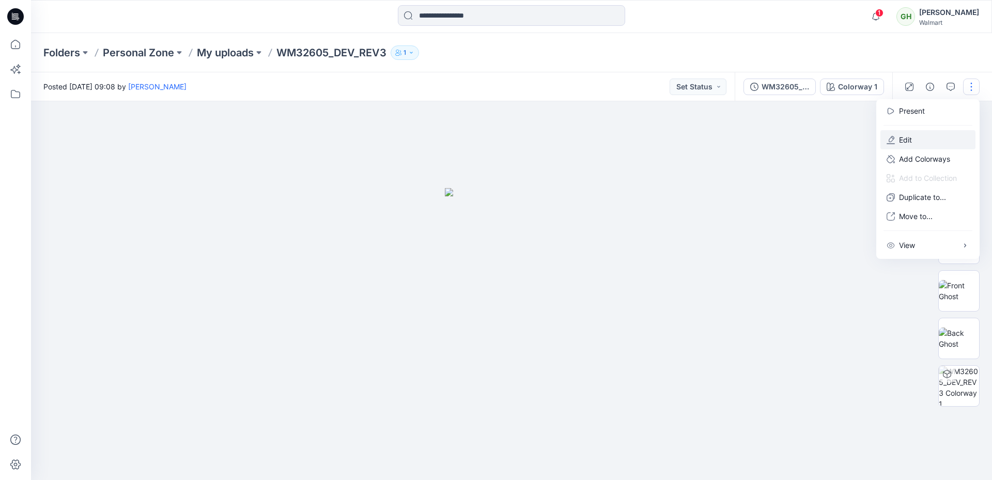
click at [906, 138] on p "Edit" at bounding box center [905, 139] width 13 height 11
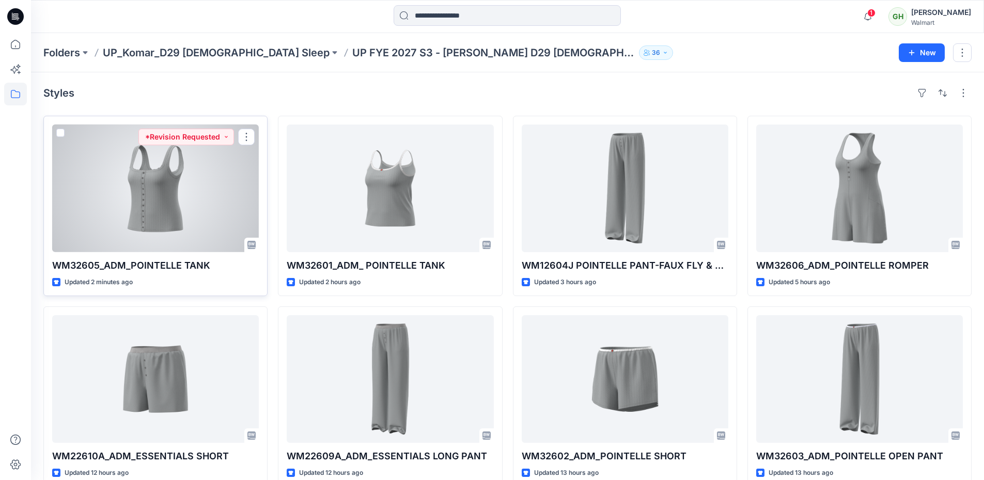
click at [151, 193] on div at bounding box center [155, 188] width 207 height 128
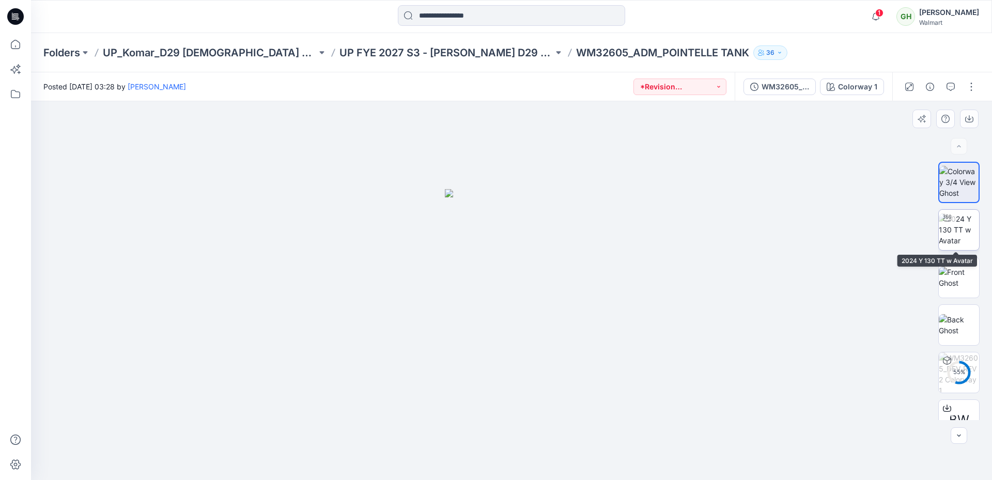
click at [953, 231] on img at bounding box center [958, 229] width 40 height 33
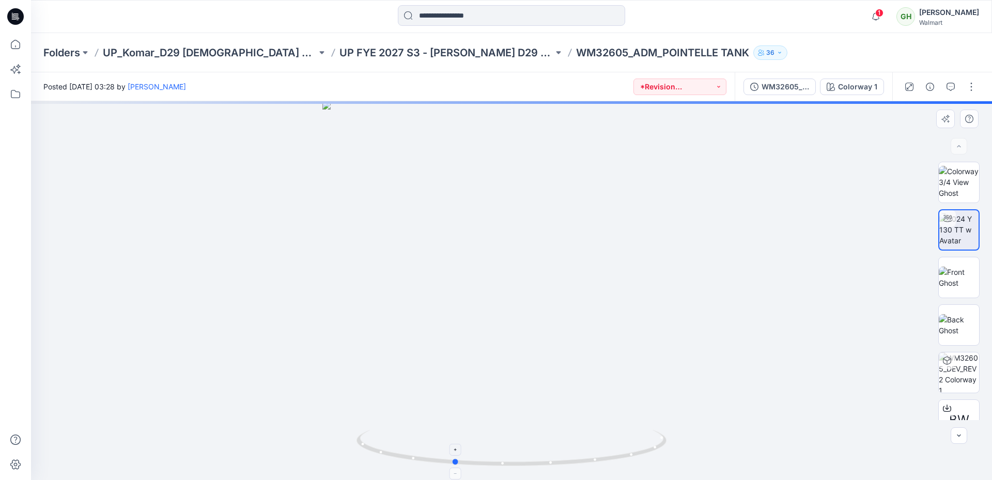
drag, startPoint x: 547, startPoint y: 464, endPoint x: 513, endPoint y: 462, distance: 34.1
click at [513, 462] on icon at bounding box center [512, 449] width 312 height 39
drag, startPoint x: 520, startPoint y: 383, endPoint x: 510, endPoint y: 217, distance: 166.0
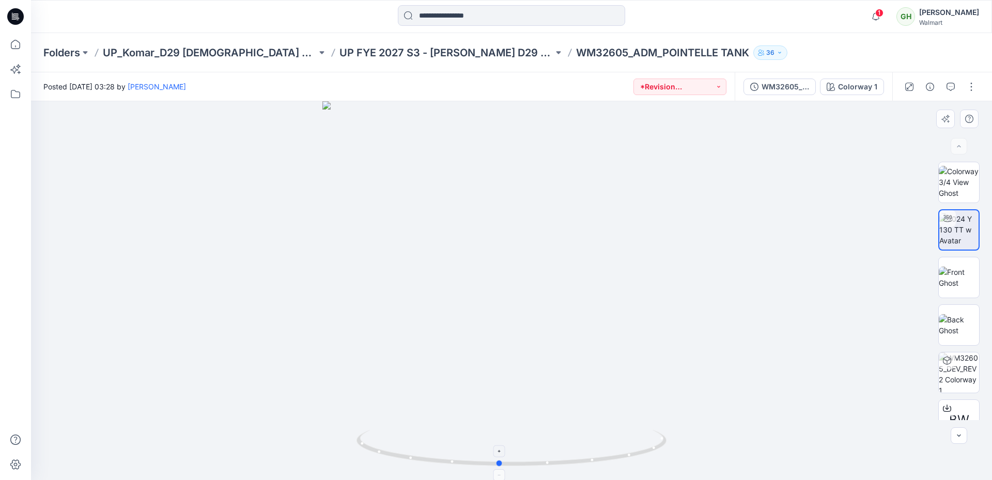
drag, startPoint x: 493, startPoint y: 460, endPoint x: 539, endPoint y: 461, distance: 45.5
click at [539, 461] on icon at bounding box center [512, 449] width 312 height 39
drag, startPoint x: 515, startPoint y: 298, endPoint x: 517, endPoint y: 358, distance: 59.4
click at [517, 358] on img at bounding box center [511, 110] width 946 height 738
click at [502, 229] on img at bounding box center [511, 141] width 946 height 678
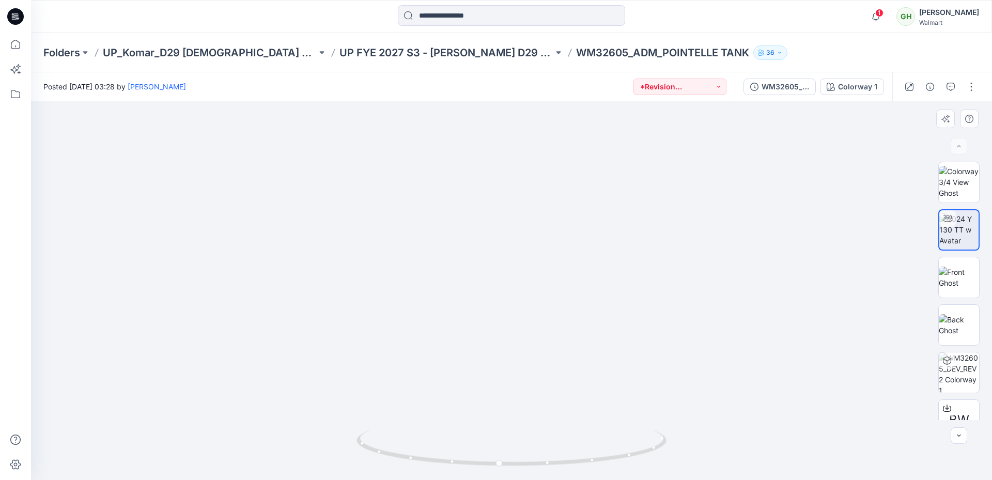
drag, startPoint x: 513, startPoint y: 312, endPoint x: 512, endPoint y: 302, distance: 11.0
click at [512, 302] on img at bounding box center [509, 60] width 1229 height 840
drag, startPoint x: 508, startPoint y: 179, endPoint x: 510, endPoint y: 252, distance: 73.4
drag, startPoint x: 518, startPoint y: 235, endPoint x: 515, endPoint y: 186, distance: 49.2
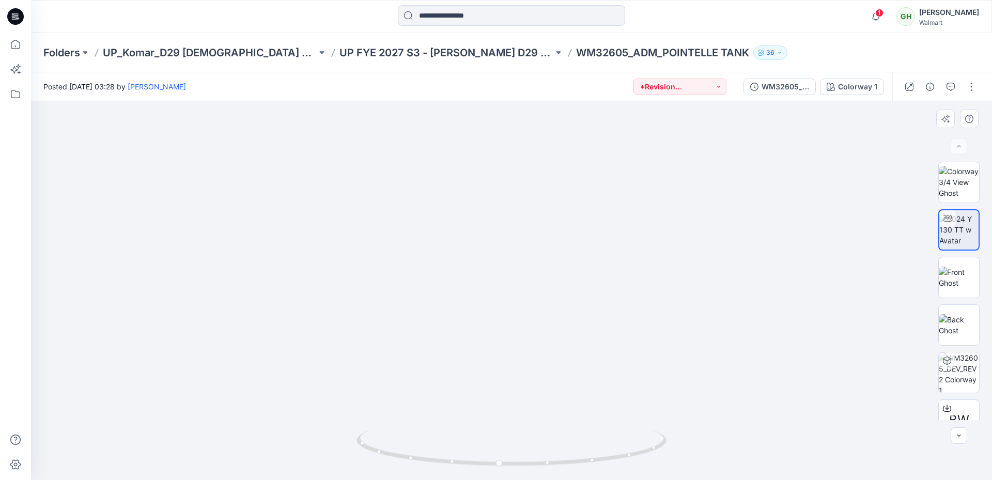
drag, startPoint x: 594, startPoint y: 462, endPoint x: 538, endPoint y: 460, distance: 56.8
click at [538, 460] on icon at bounding box center [512, 449] width 312 height 39
drag, startPoint x: 533, startPoint y: 409, endPoint x: 537, endPoint y: 345, distance: 64.1
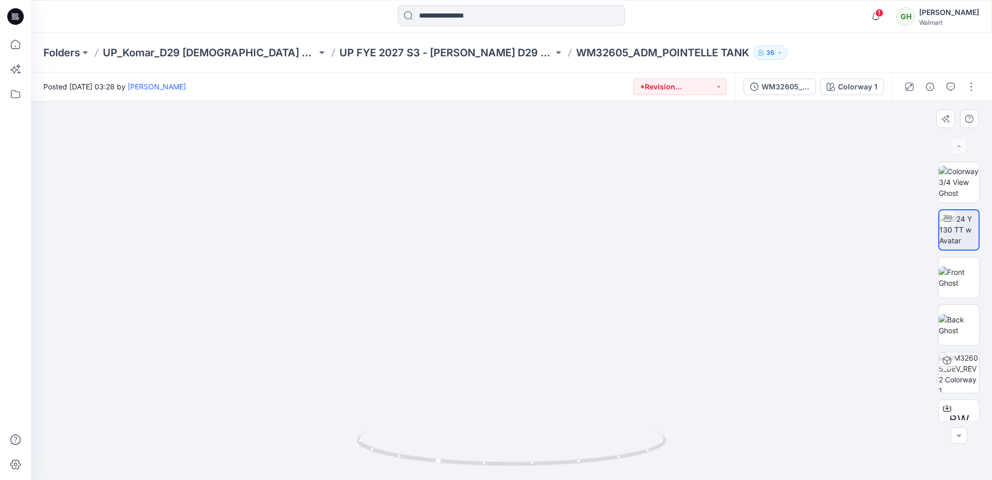
click at [353, 52] on p "UP FYE 2027 S3 - Komar D29 Ladies Sleepwear" at bounding box center [446, 52] width 214 height 14
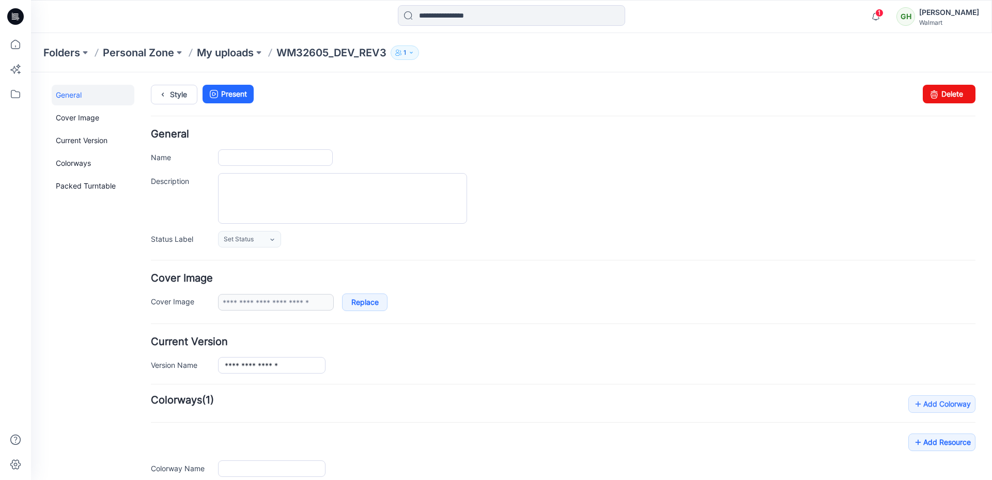
type input "**********"
click at [947, 88] on link "Delete" at bounding box center [948, 94] width 53 height 19
